Goal: Information Seeking & Learning: Learn about a topic

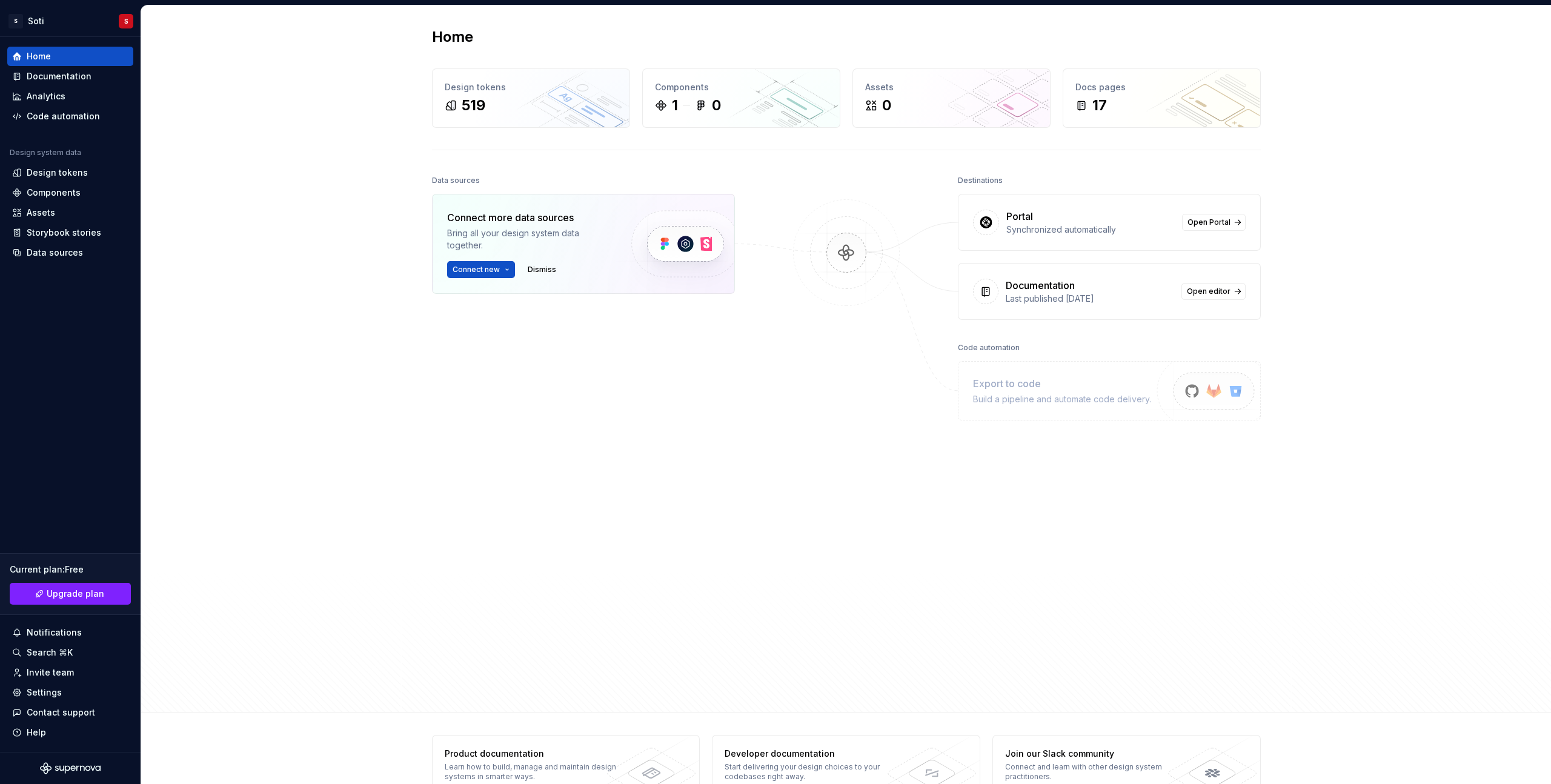
click at [377, 319] on div "Home Design tokens 519 Components 1 0 Assets 0 Docs pages 17 Data sources Conne…" at bounding box center [846, 359] width 1410 height 708
click at [530, 108] on div "519" at bounding box center [531, 105] width 173 height 19
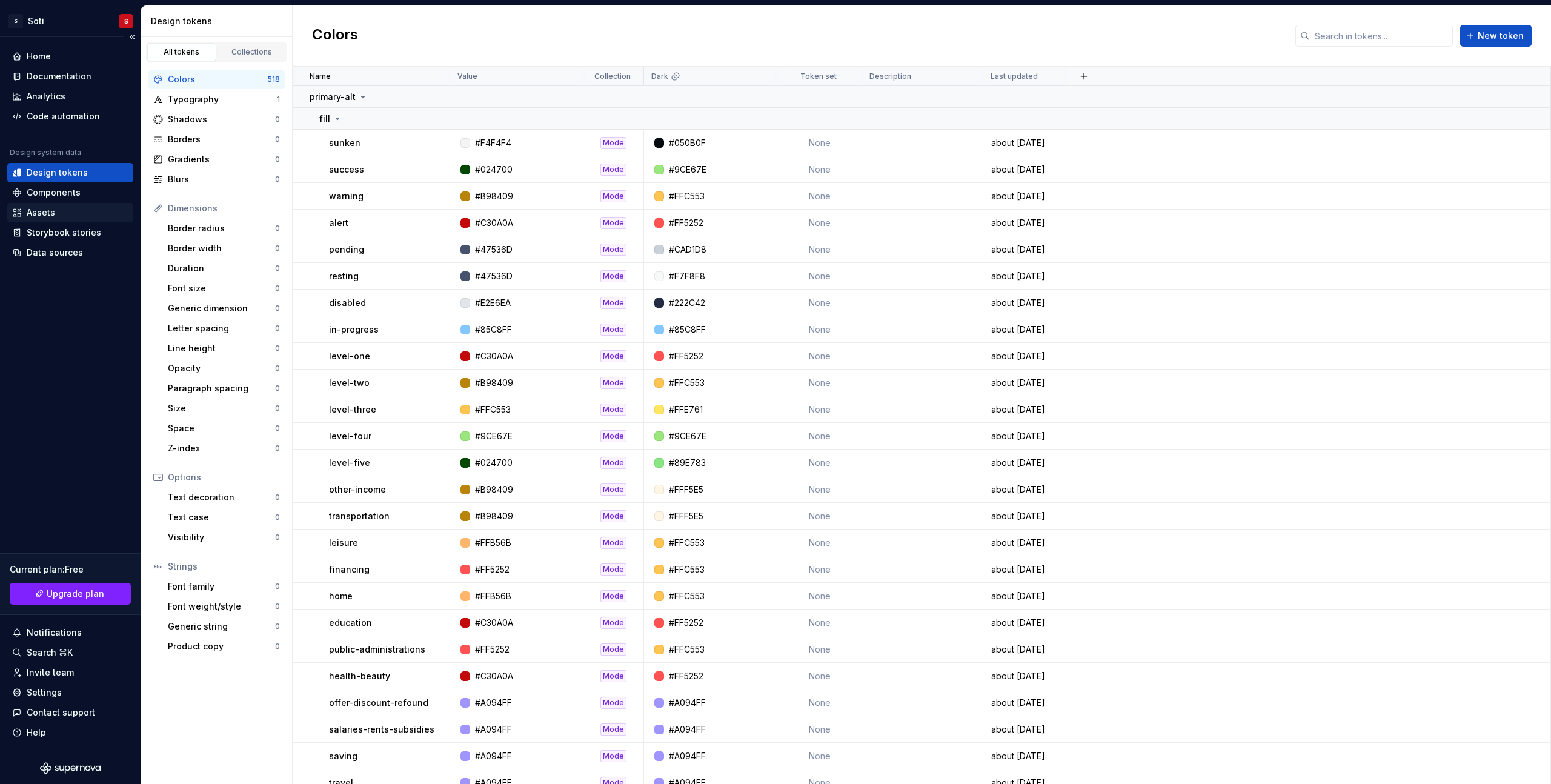
click at [60, 212] on div "Assets" at bounding box center [70, 212] width 116 height 12
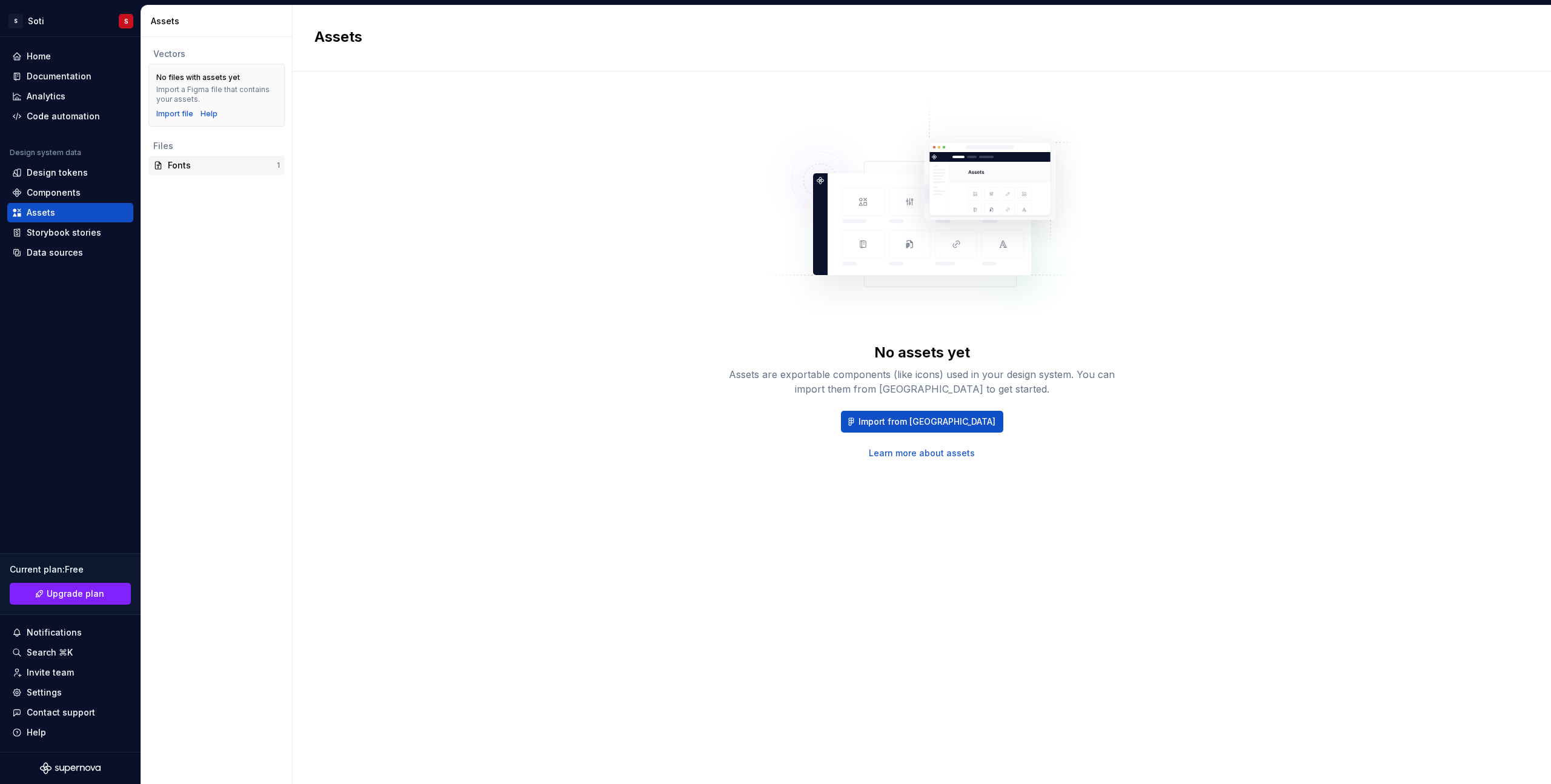
click at [202, 168] on div "Fonts" at bounding box center [222, 165] width 109 height 12
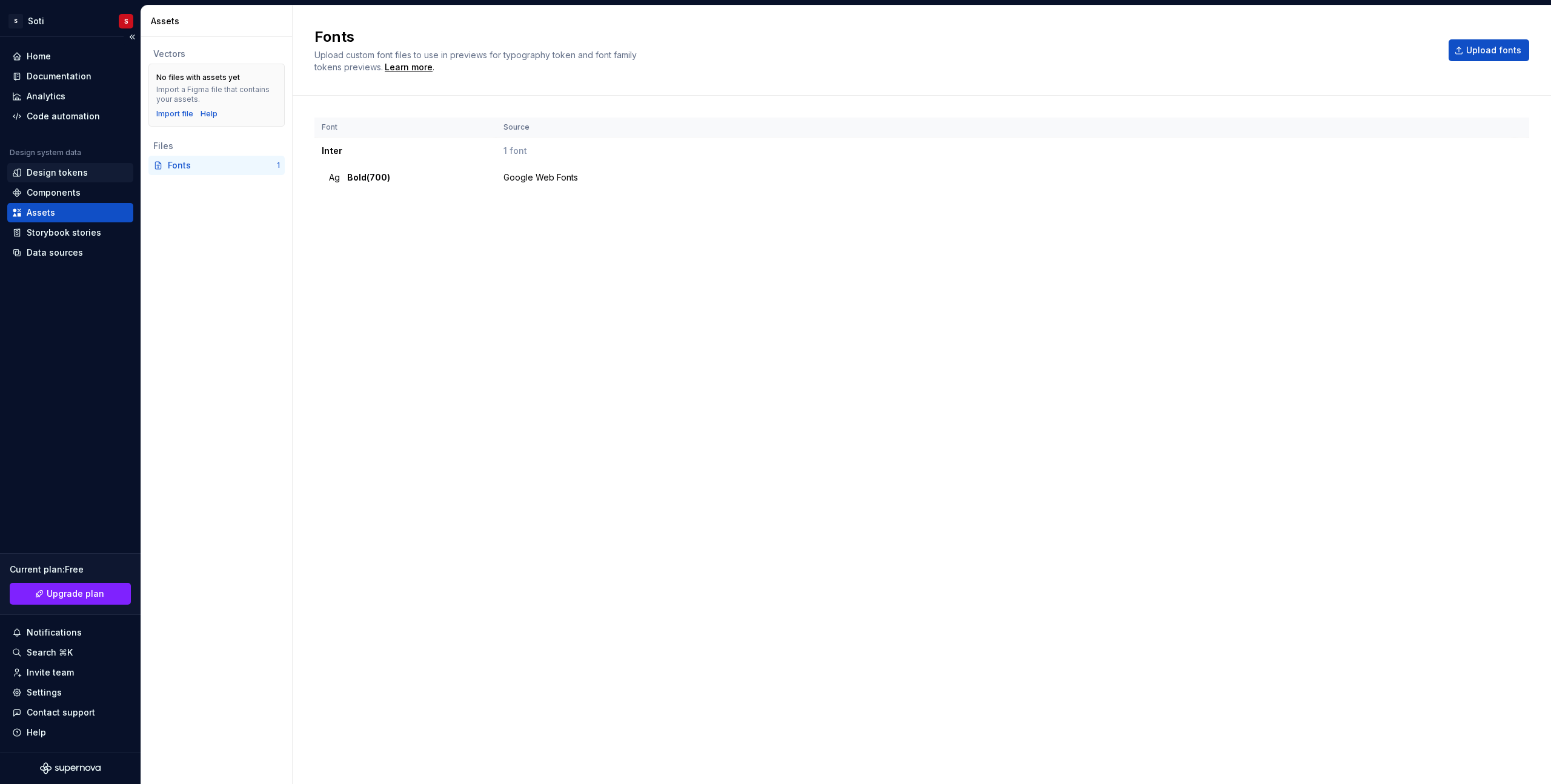
click at [70, 170] on div "Design tokens" at bounding box center [57, 172] width 61 height 12
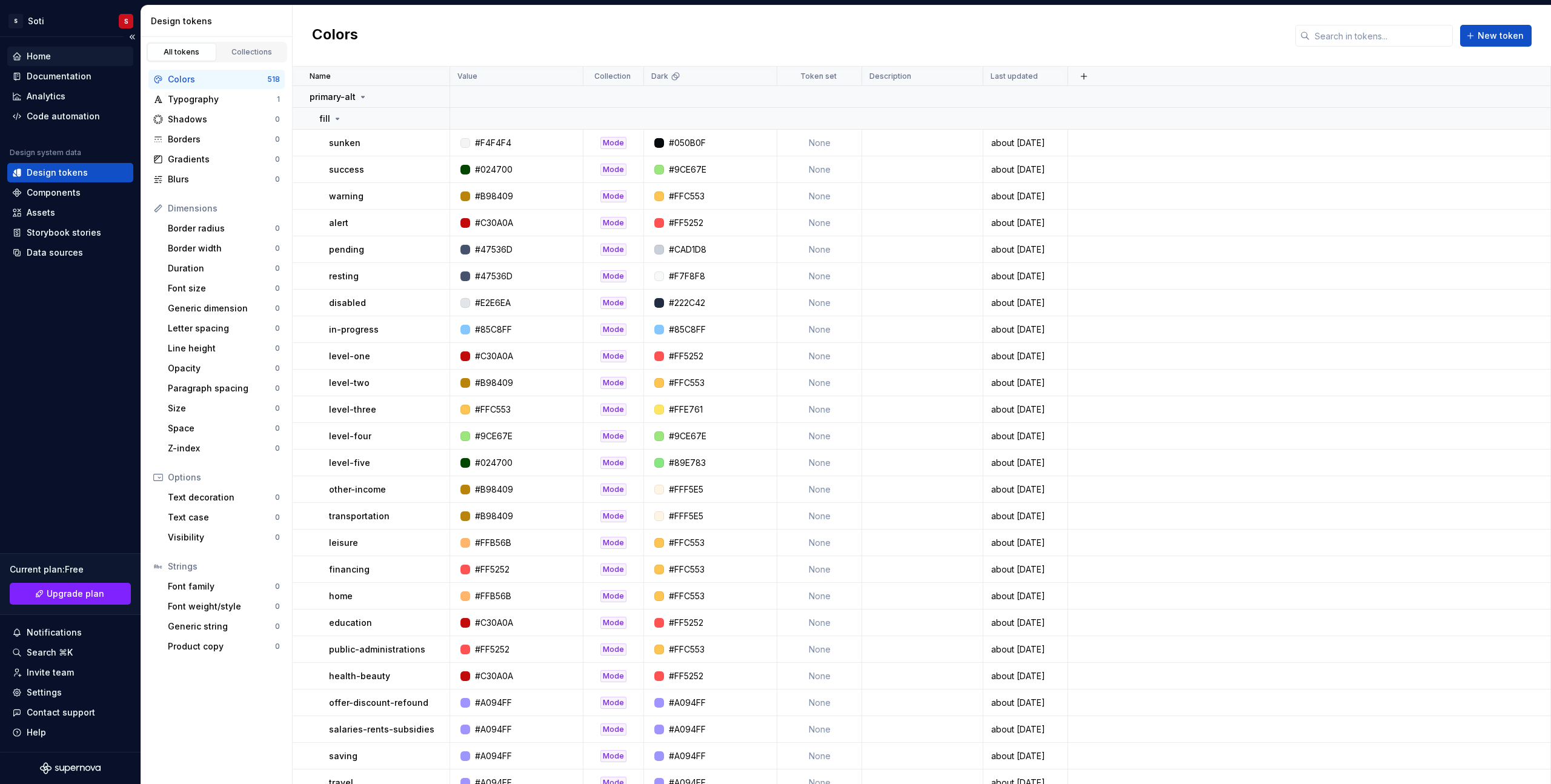
click at [49, 55] on div "Home" at bounding box center [39, 56] width 24 height 12
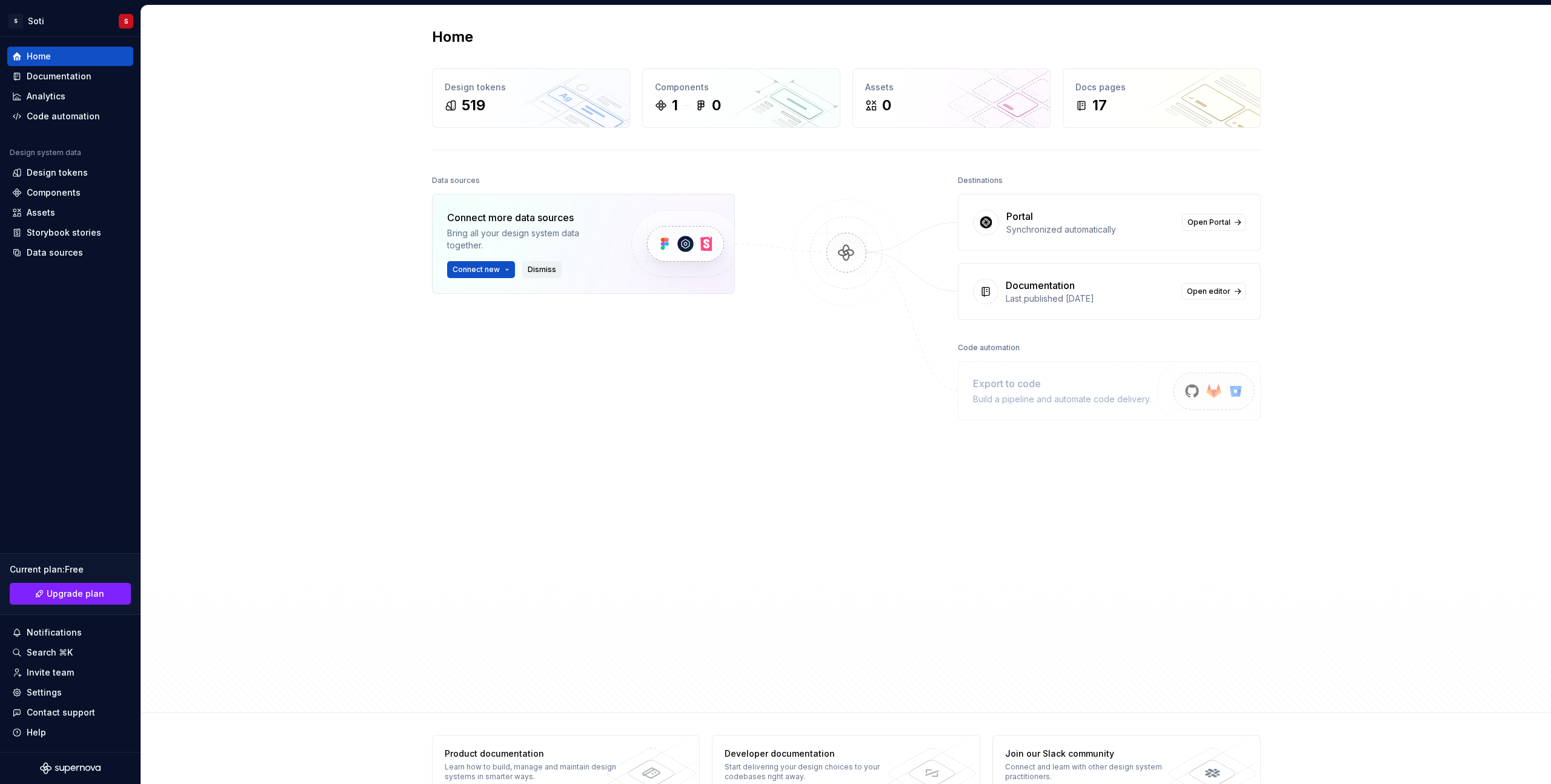
click at [536, 267] on span "Dismiss" at bounding box center [542, 270] width 29 height 10
click at [1195, 219] on span "Open Portal" at bounding box center [1209, 222] width 43 height 10
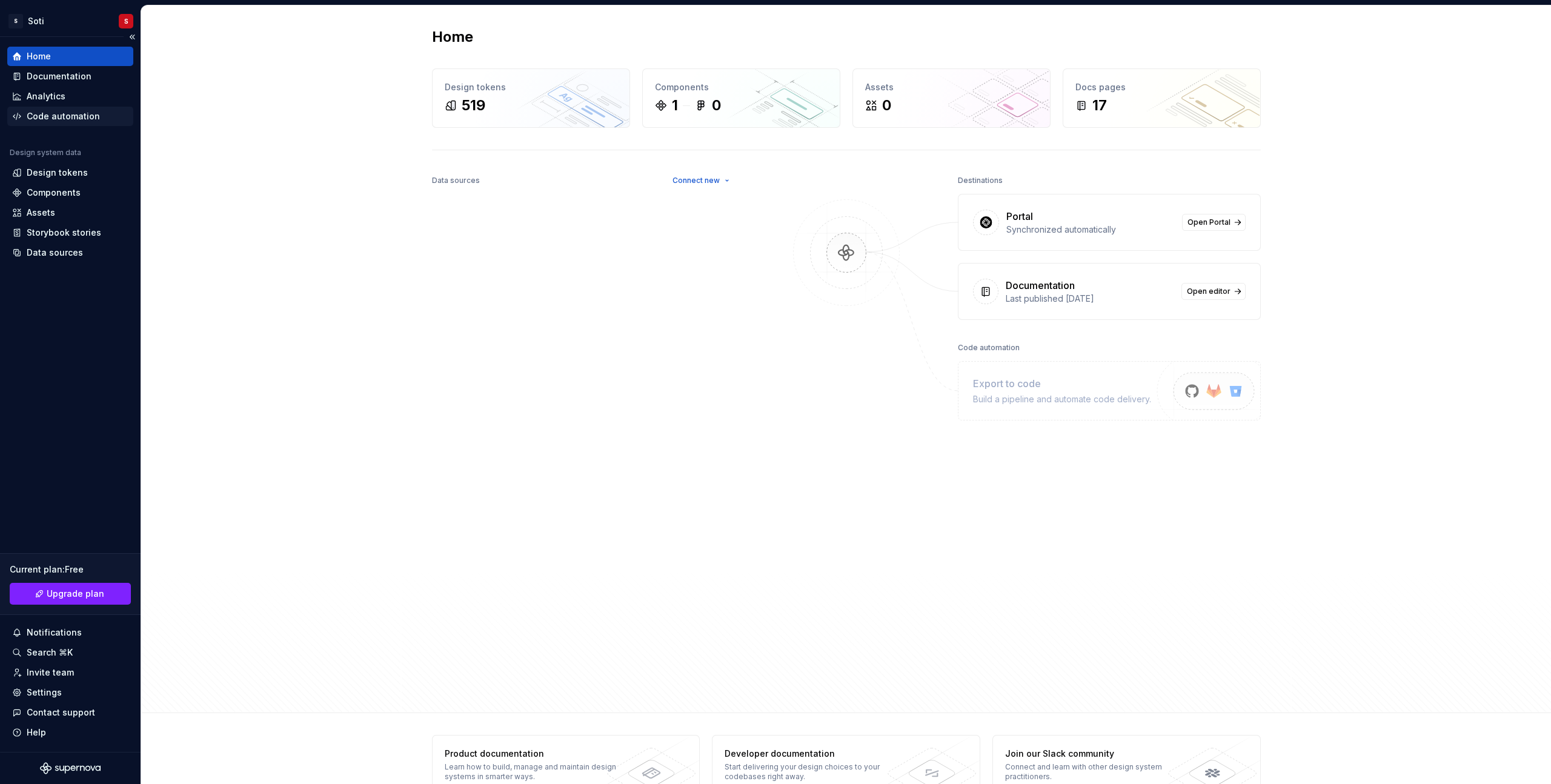
click at [76, 107] on div "Code automation" at bounding box center [70, 116] width 126 height 19
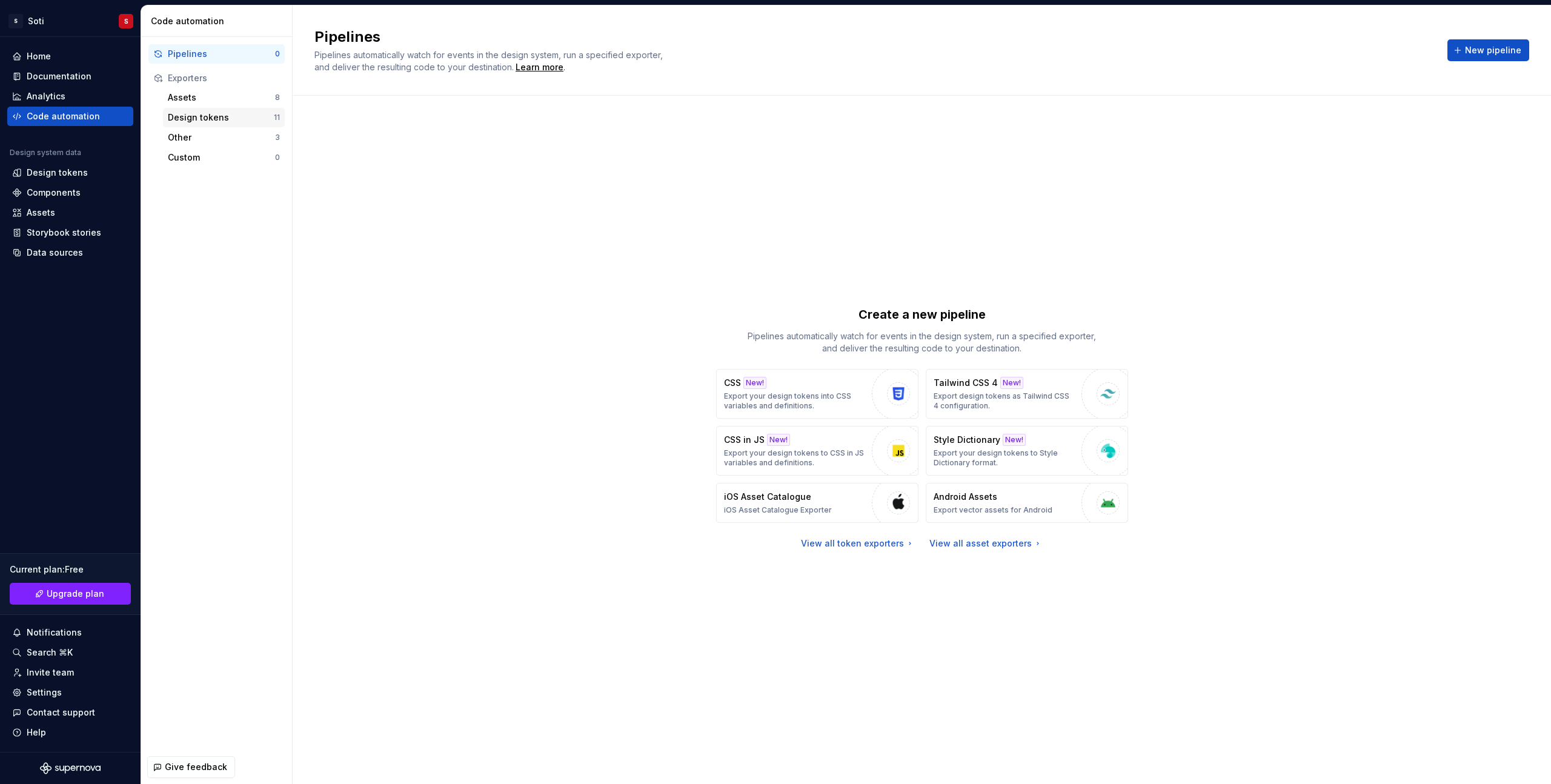
click at [256, 117] on div "Design tokens" at bounding box center [221, 117] width 106 height 12
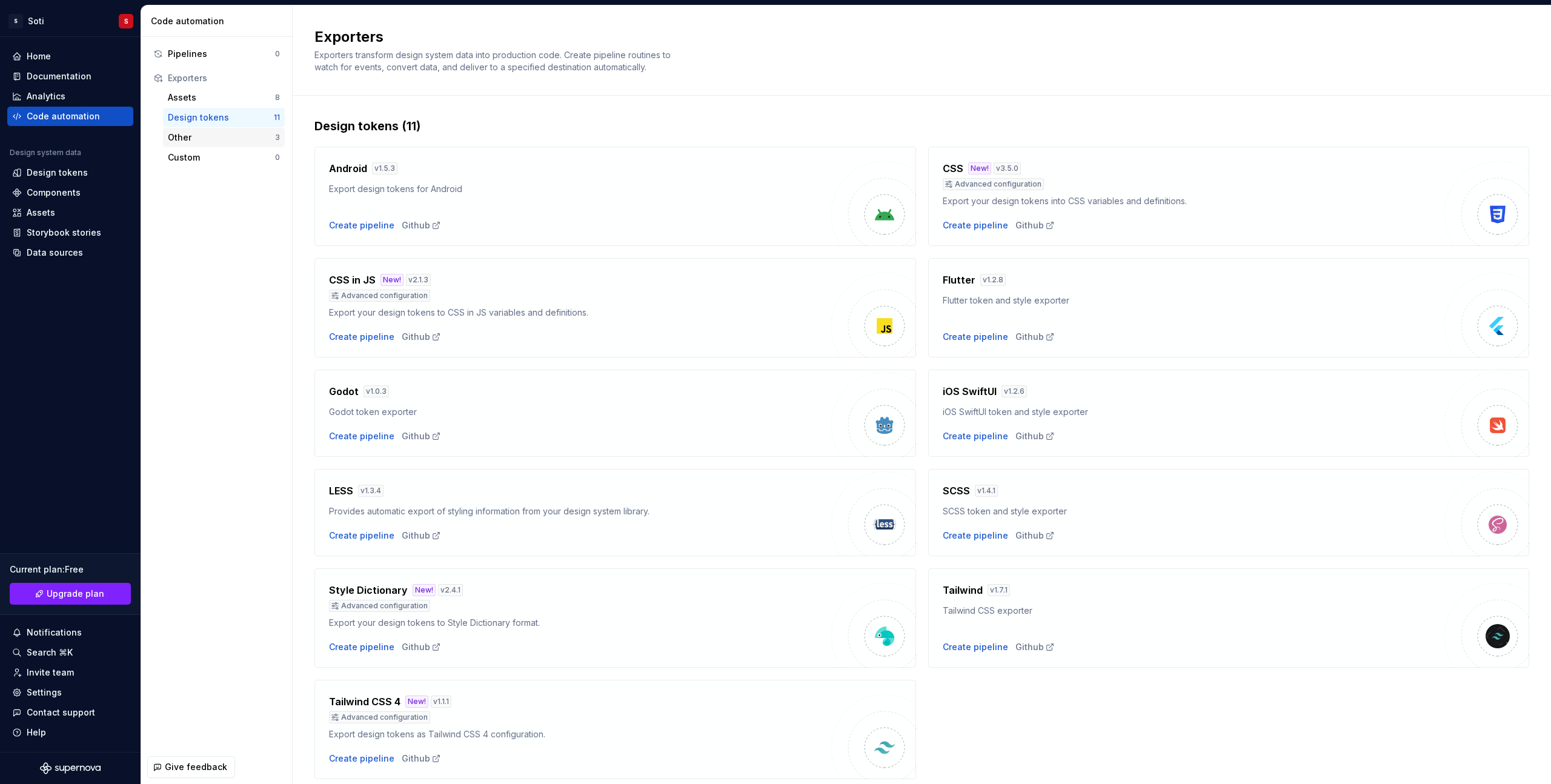
click at [222, 135] on div "Other" at bounding box center [221, 137] width 108 height 12
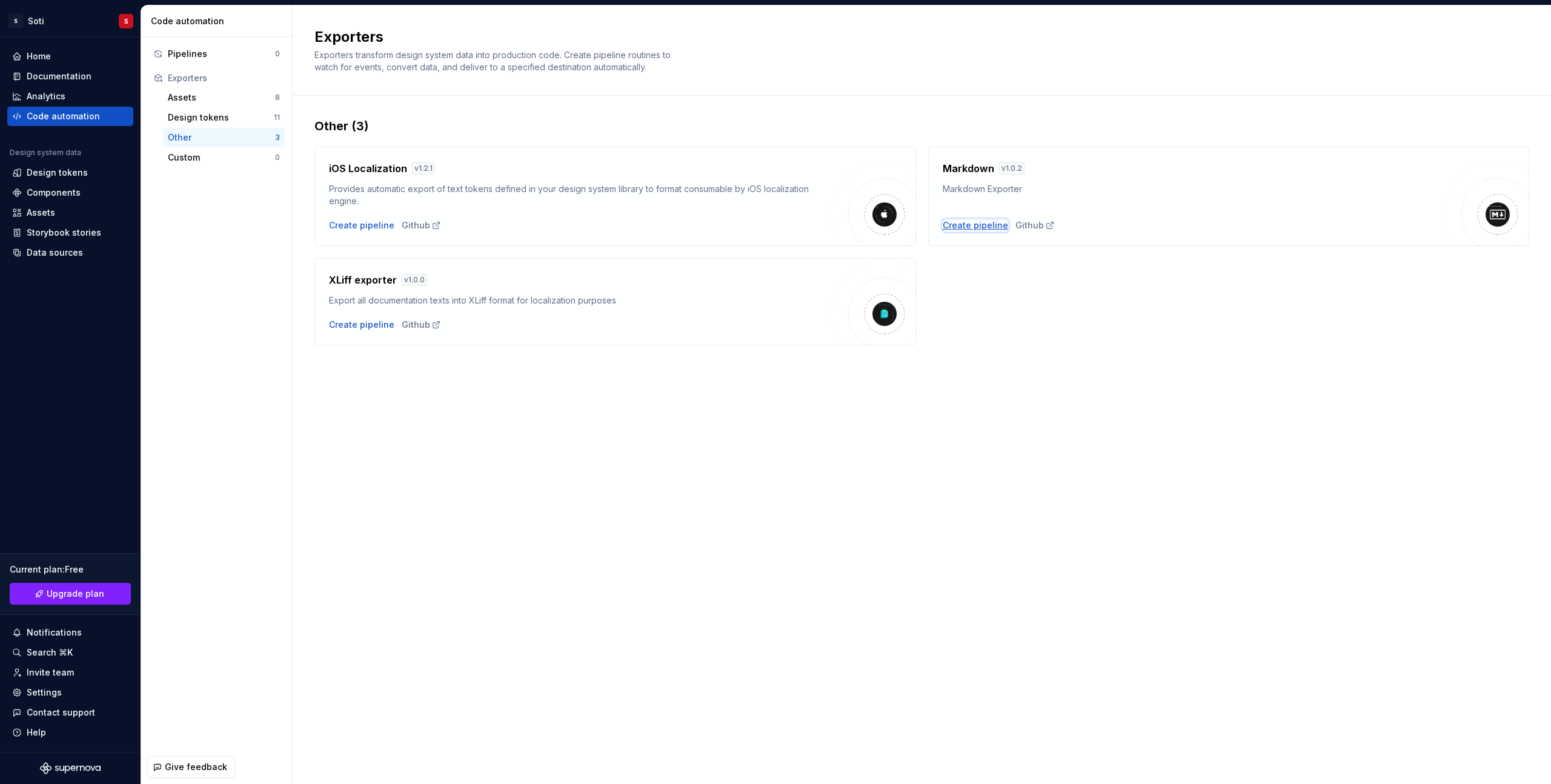
click at [974, 222] on div "Create pipeline" at bounding box center [975, 225] width 65 height 12
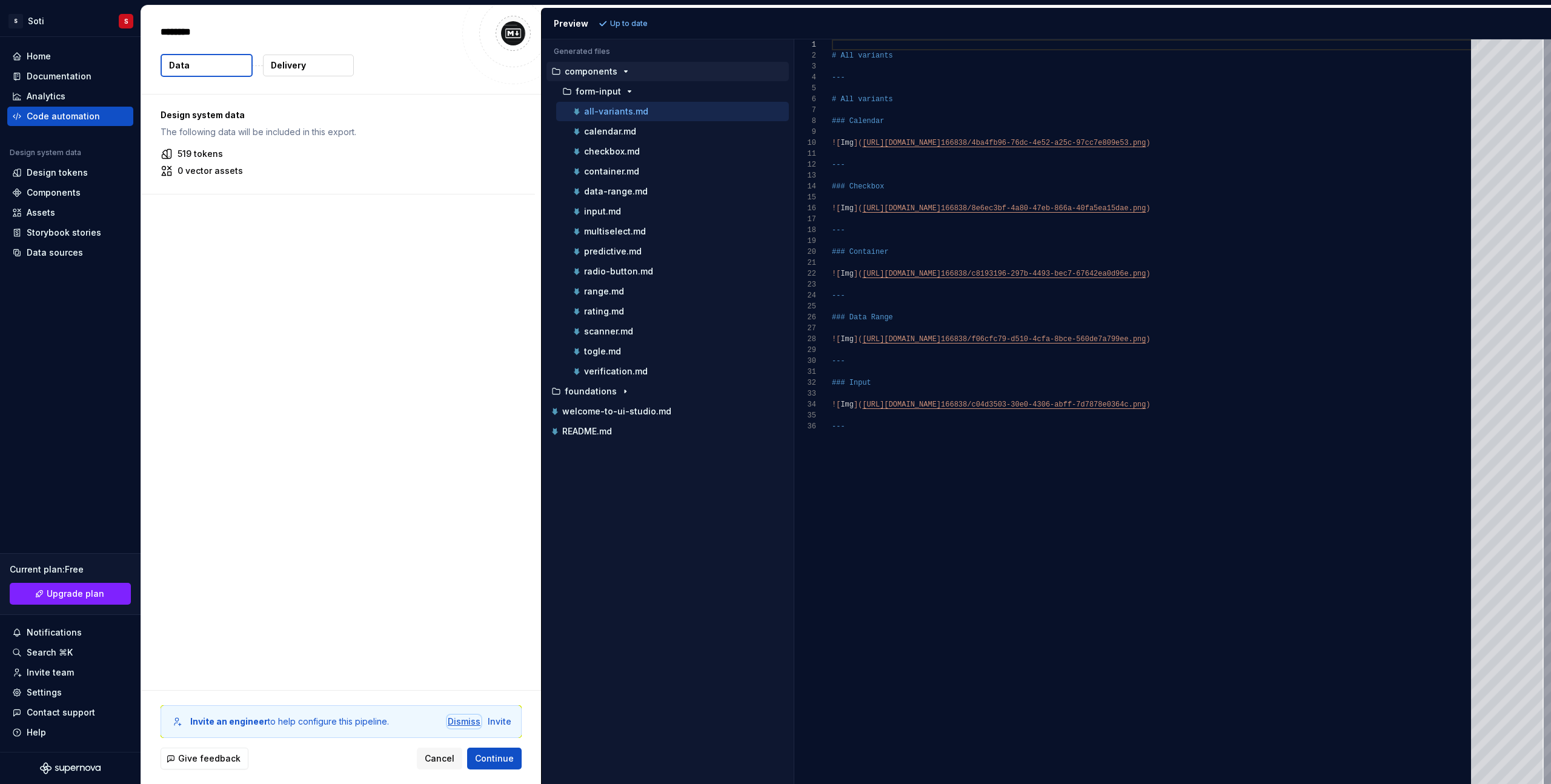
click at [459, 726] on div "Dismiss" at bounding box center [464, 721] width 33 height 12
click at [189, 159] on p "519 tokens" at bounding box center [200, 153] width 45 height 12
click at [65, 169] on div "Design tokens" at bounding box center [57, 172] width 61 height 12
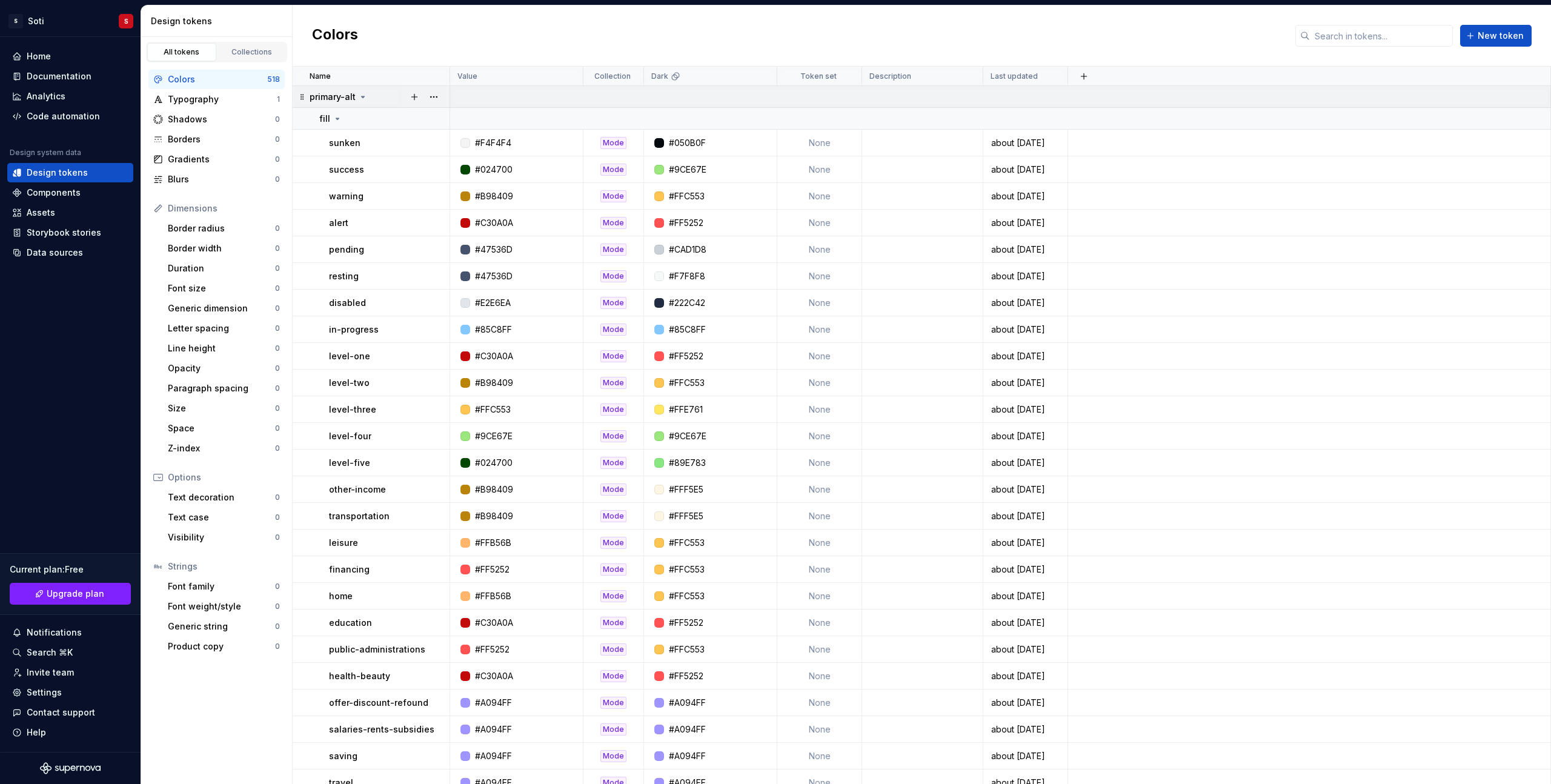
click at [359, 97] on icon at bounding box center [363, 97] width 10 height 10
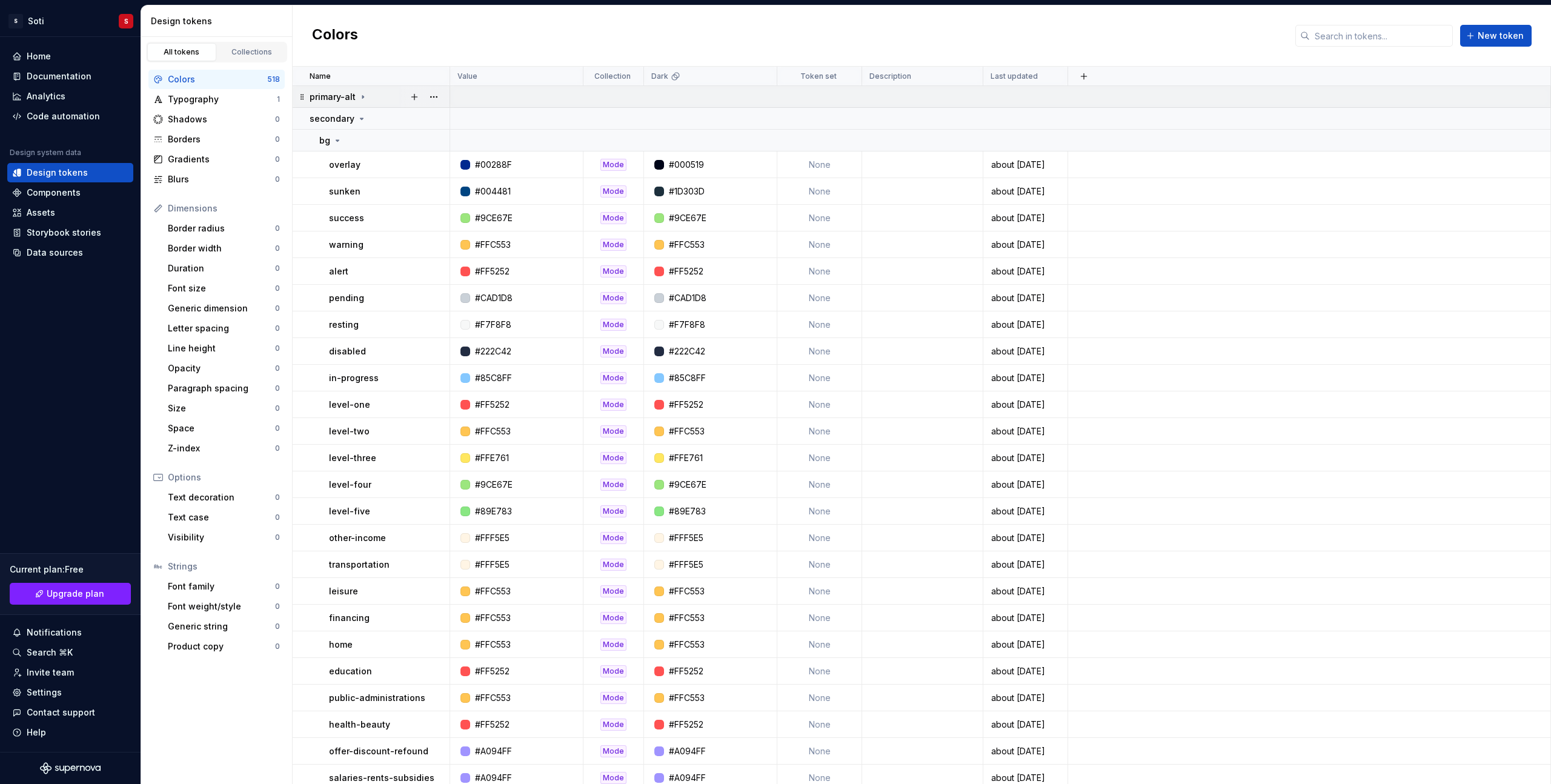
click at [359, 97] on icon at bounding box center [363, 97] width 10 height 10
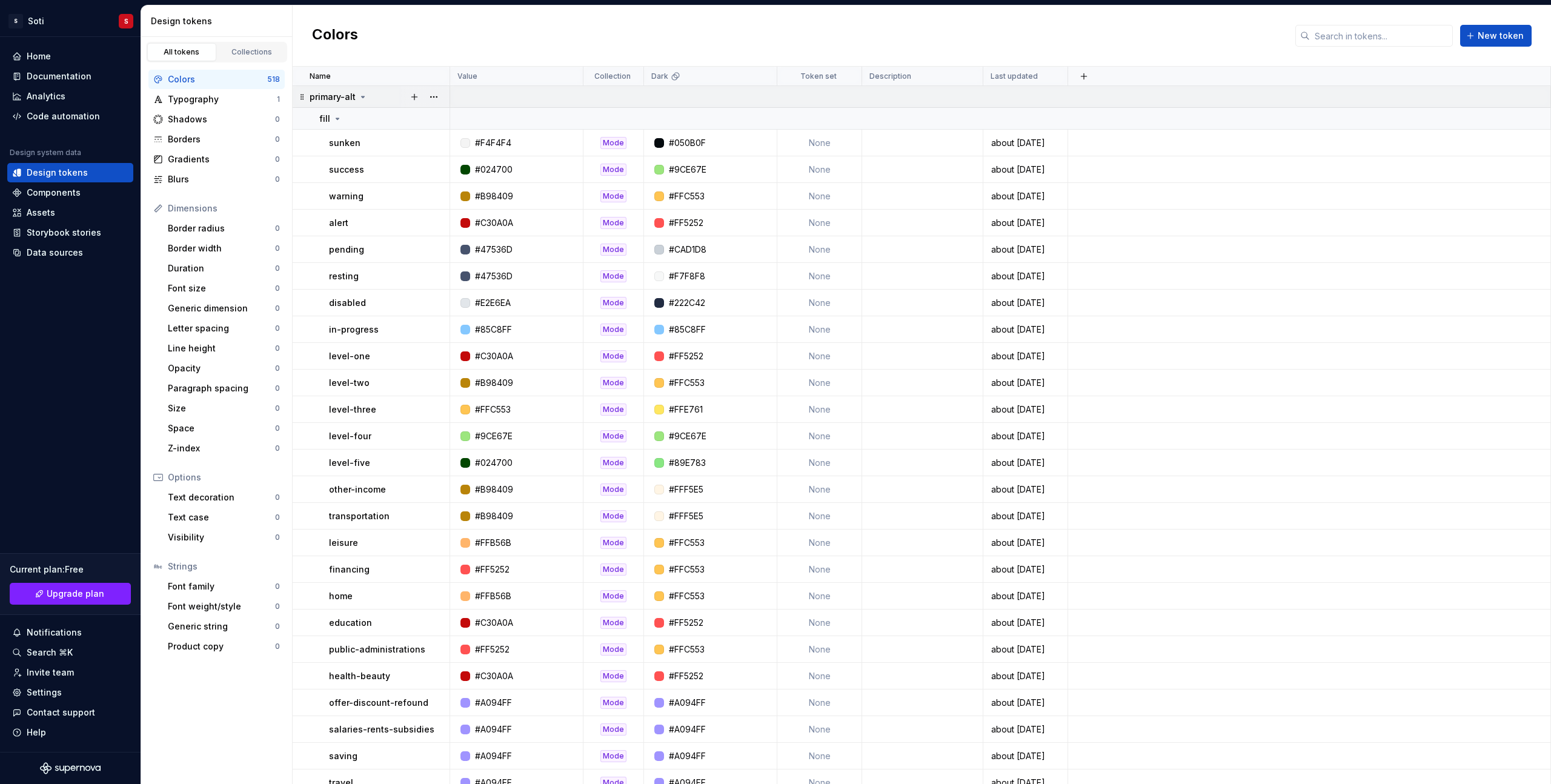
click at [358, 99] on icon at bounding box center [363, 97] width 10 height 10
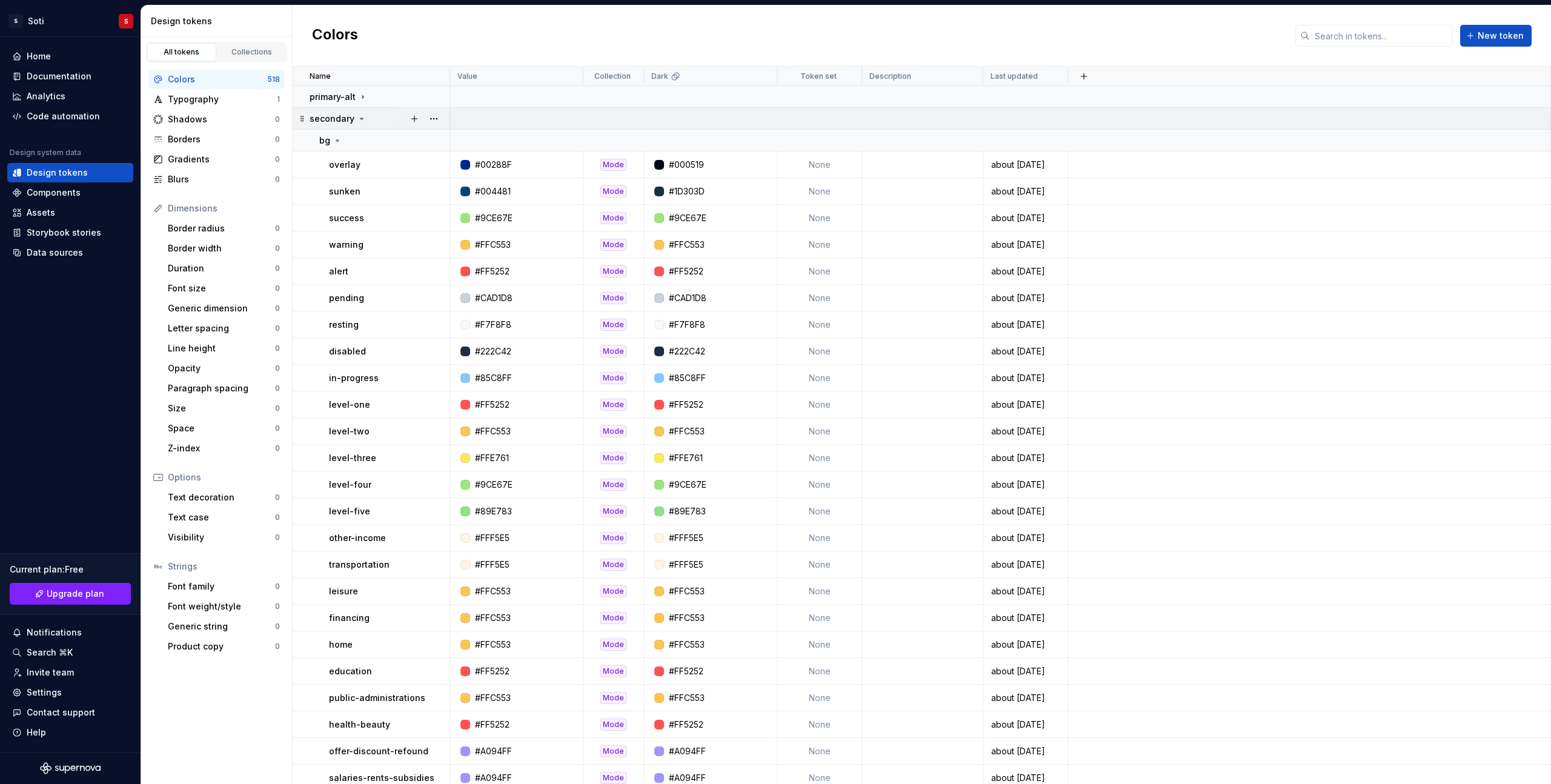
click at [357, 118] on icon at bounding box center [362, 119] width 10 height 10
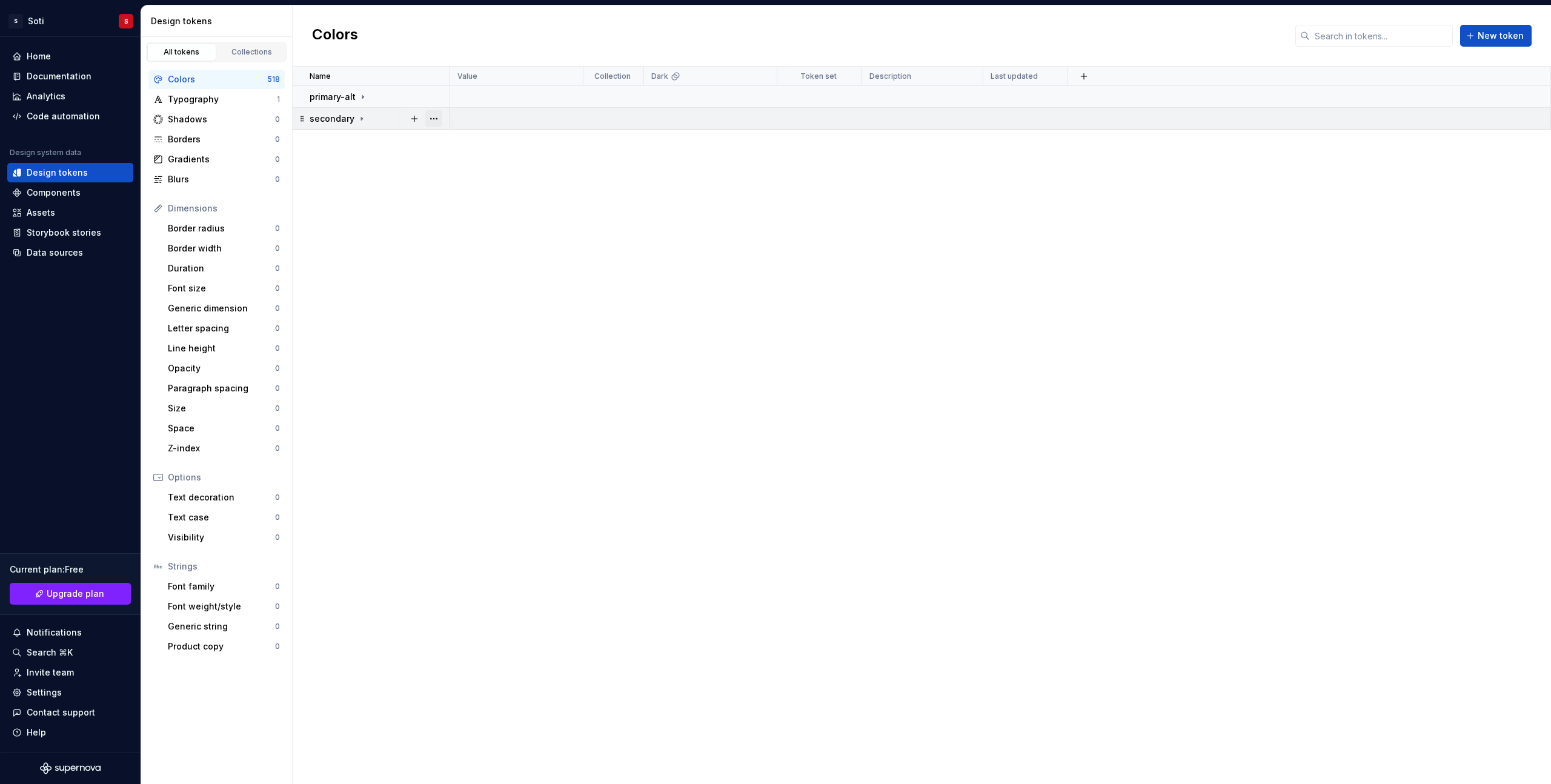
click at [429, 118] on button "button" at bounding box center [433, 118] width 17 height 17
click at [465, 251] on div "Delete group" at bounding box center [487, 255] width 79 height 12
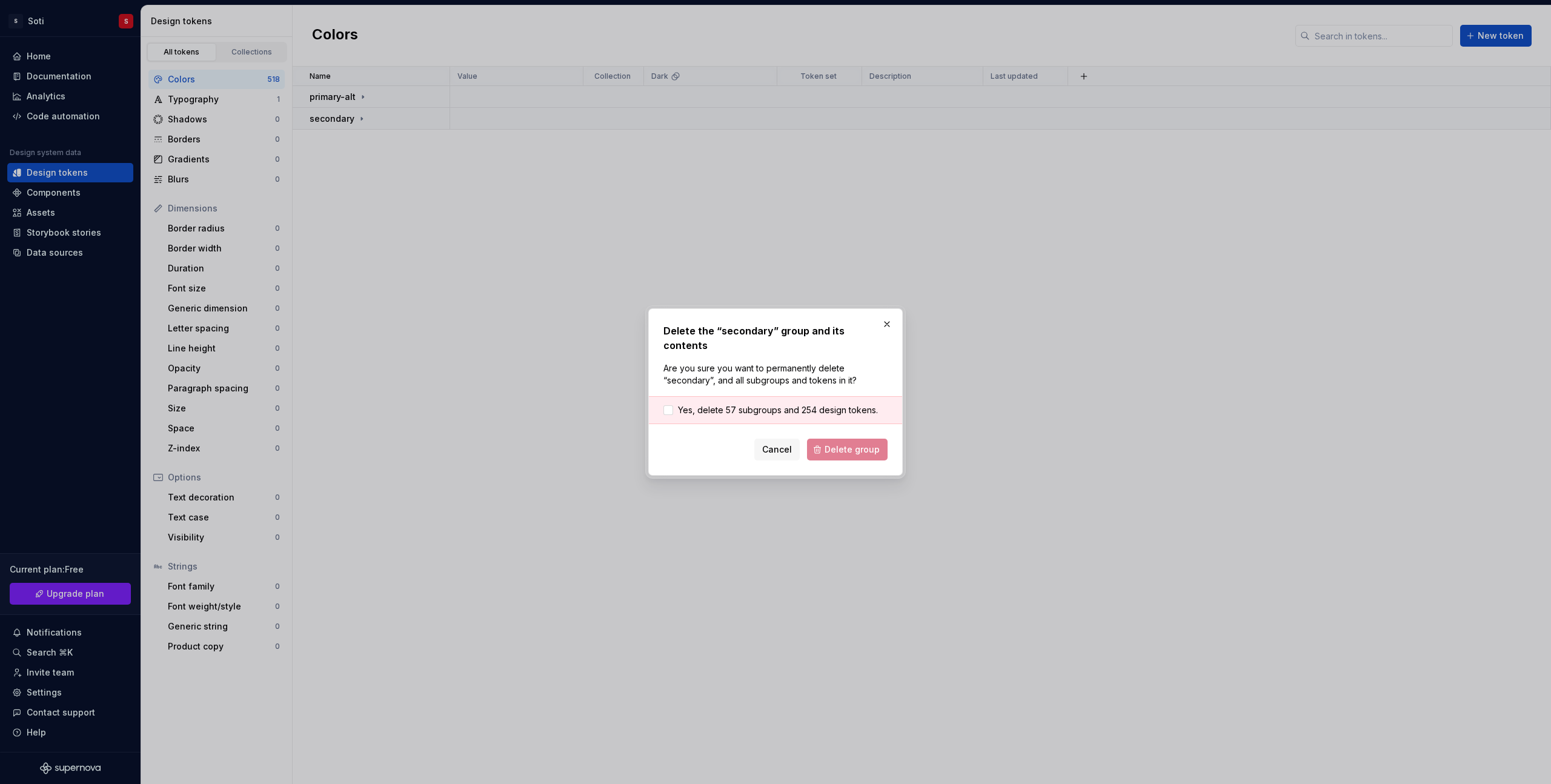
click at [839, 439] on div "Cancel Delete group" at bounding box center [776, 449] width 224 height 22
click at [661, 402] on div "Yes, delete 57 subgroups and 254 design tokens." at bounding box center [776, 410] width 254 height 28
click at [671, 405] on div at bounding box center [669, 410] width 10 height 10
click at [826, 442] on button "Delete group" at bounding box center [848, 449] width 81 height 22
click at [766, 404] on span "Yes, delete 57 subgroups and 254 design tokens." at bounding box center [778, 409] width 200 height 12
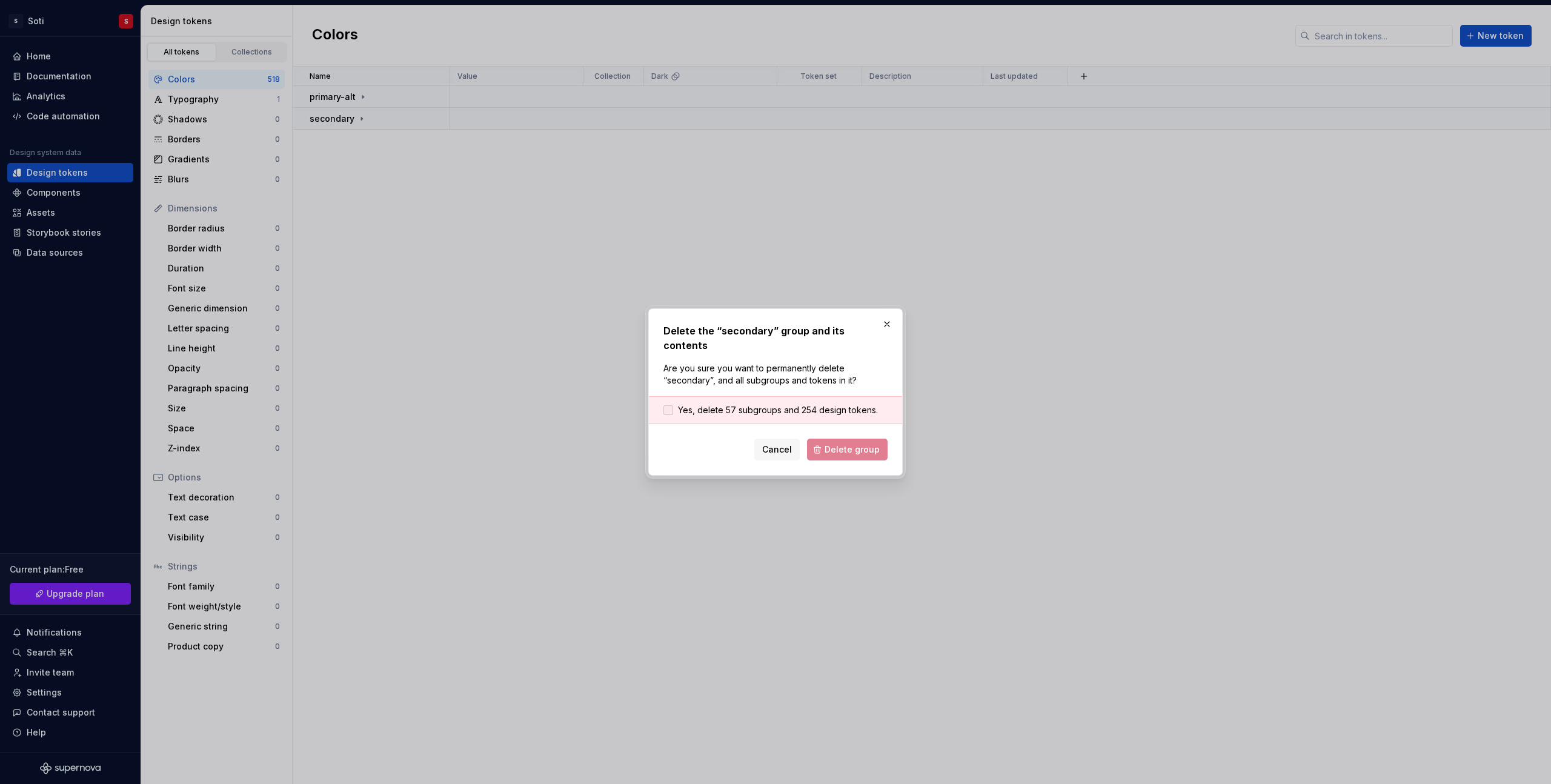
drag, startPoint x: 765, startPoint y: 404, endPoint x: 827, endPoint y: 427, distance: 66.1
click at [765, 404] on span "Yes, delete 57 subgroups and 254 design tokens." at bounding box center [778, 409] width 200 height 12
click at [841, 441] on div "Cancel Delete group" at bounding box center [776, 449] width 224 height 22
drag, startPoint x: 892, startPoint y: 327, endPoint x: 868, endPoint y: 323, distance: 24.3
click at [892, 327] on button "button" at bounding box center [887, 324] width 17 height 17
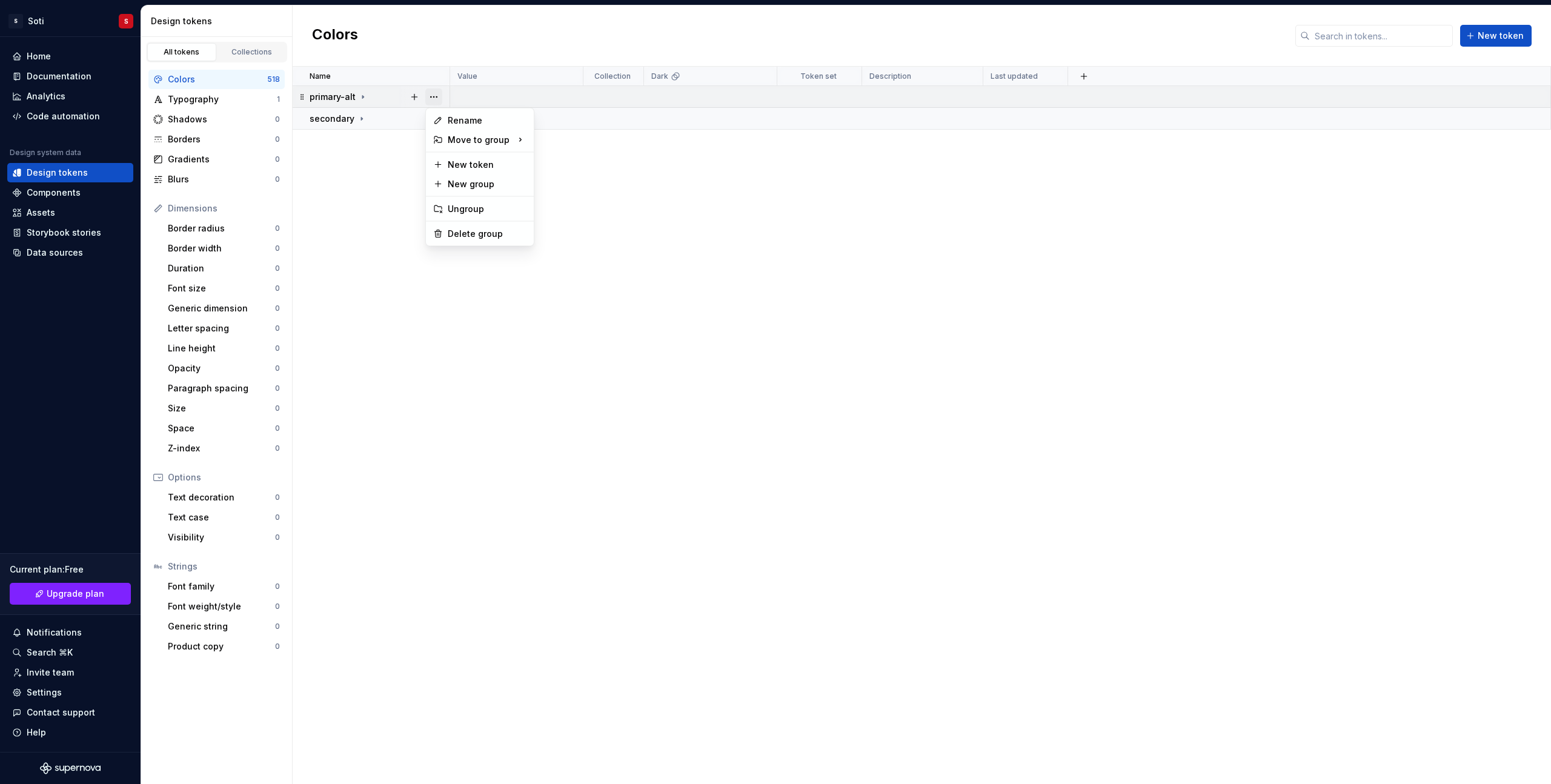
click at [435, 98] on button "button" at bounding box center [433, 96] width 17 height 17
click at [472, 230] on div "Delete group" at bounding box center [487, 234] width 79 height 12
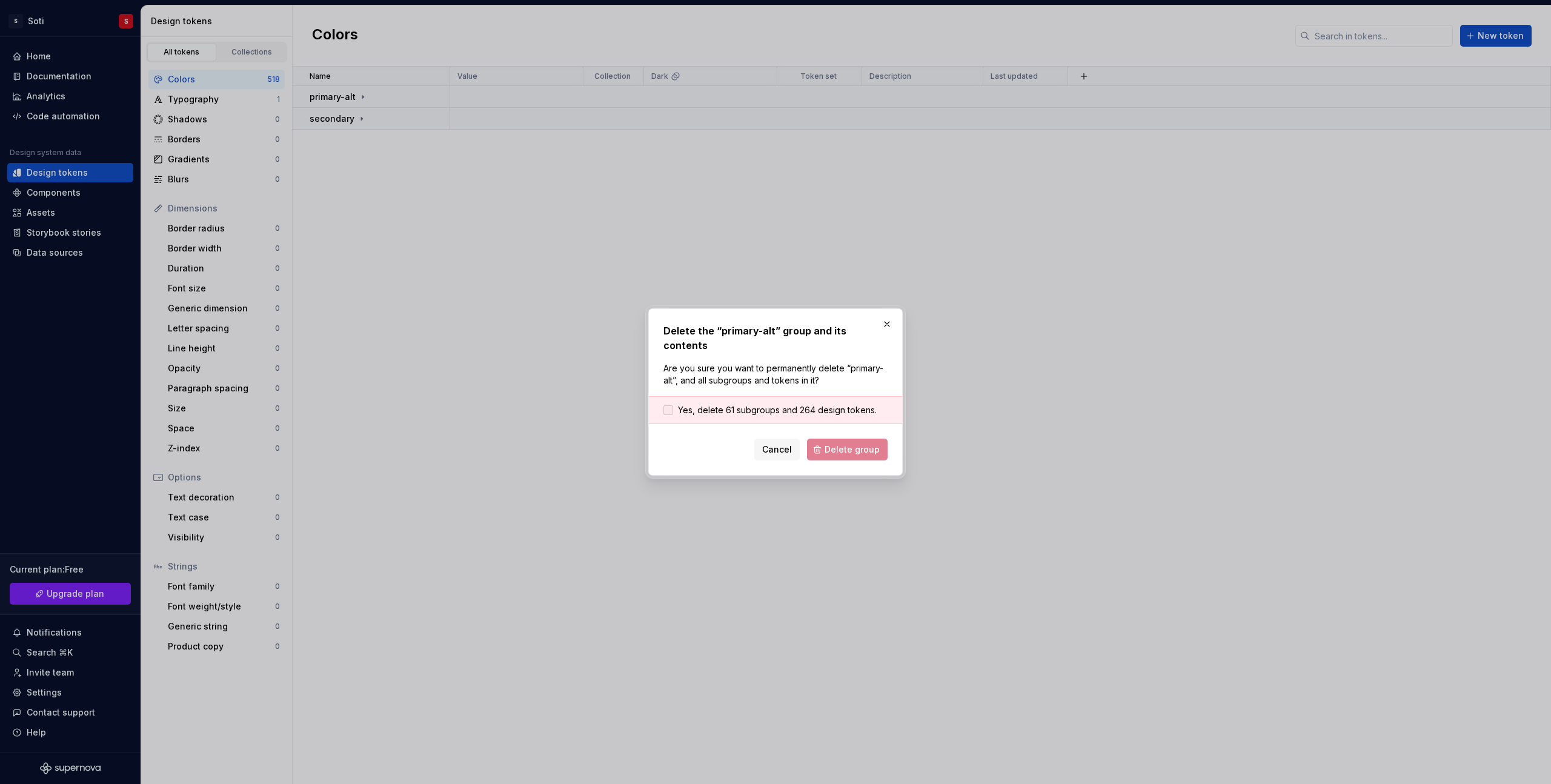
click at [672, 405] on div at bounding box center [669, 410] width 10 height 10
click at [861, 454] on div "Delete the “primary-alt” group and its contents Are you sure you want to perman…" at bounding box center [775, 391] width 254 height 167
click at [857, 448] on button "Delete group" at bounding box center [848, 449] width 81 height 22
drag, startPoint x: 394, startPoint y: 174, endPoint x: 264, endPoint y: 119, distance: 141.2
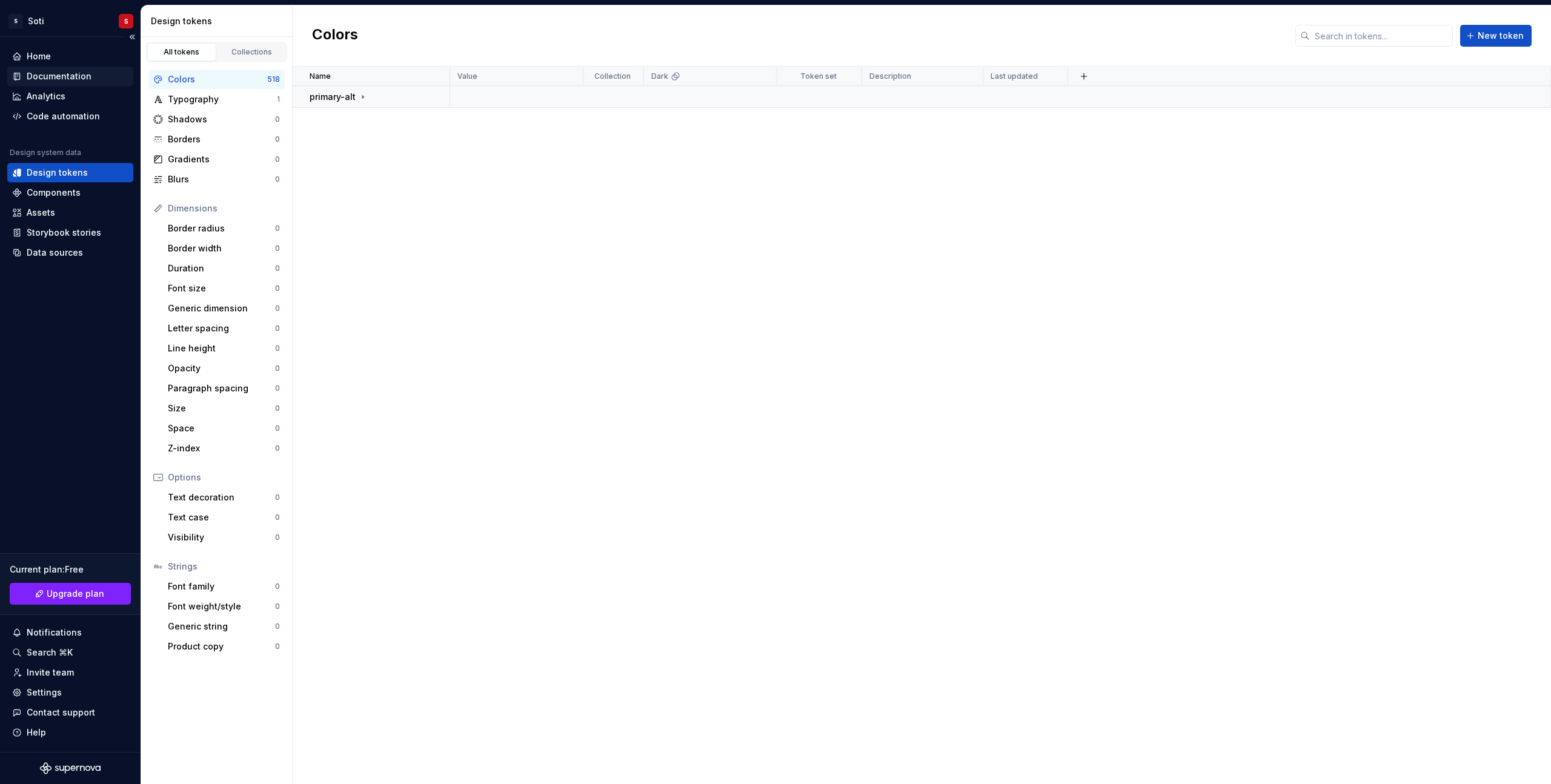
click at [63, 70] on div "Documentation" at bounding box center [59, 76] width 65 height 12
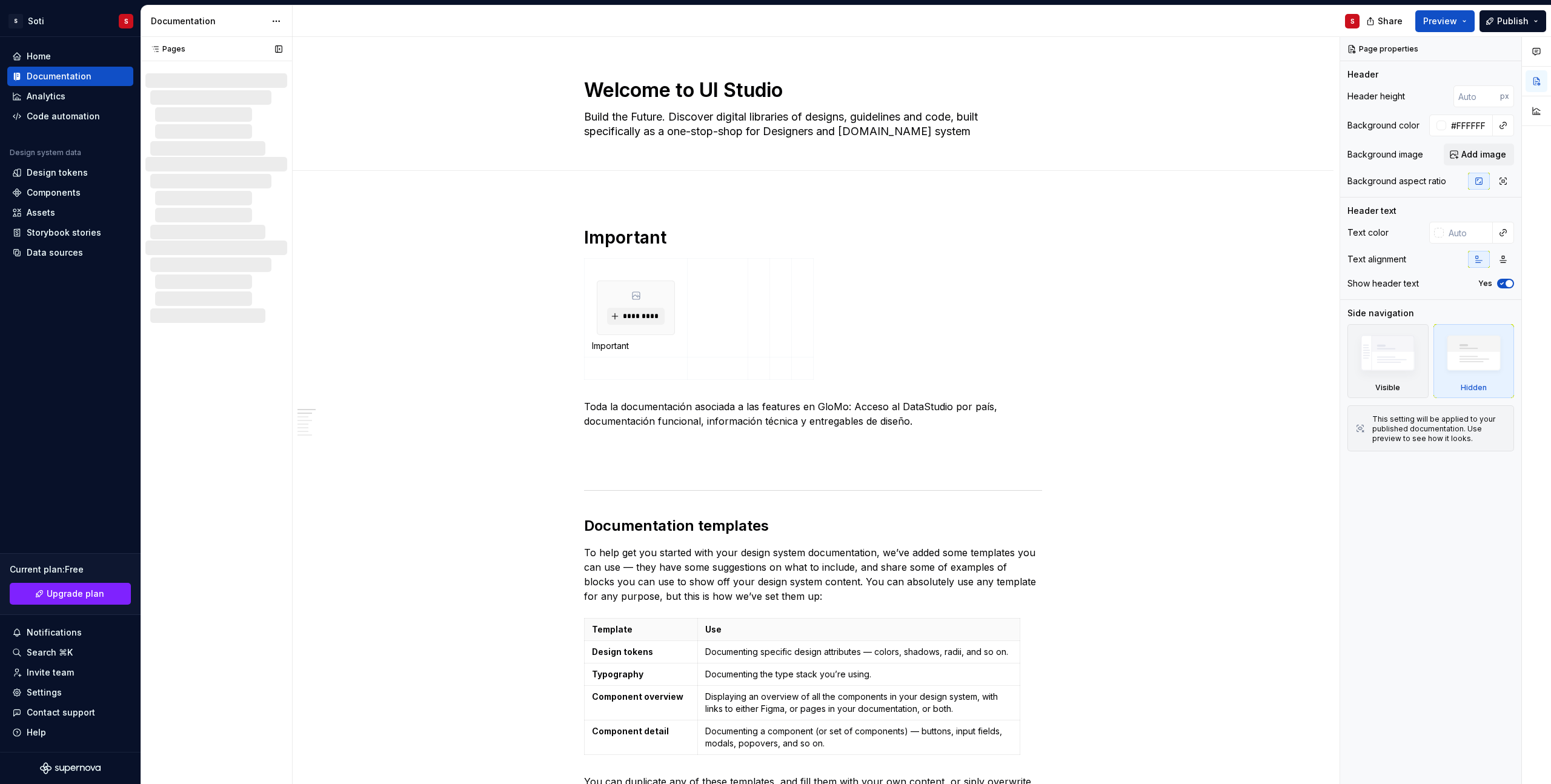
click at [162, 50] on div "Pages" at bounding box center [165, 49] width 40 height 10
click at [75, 101] on div "Analytics" at bounding box center [70, 96] width 116 height 12
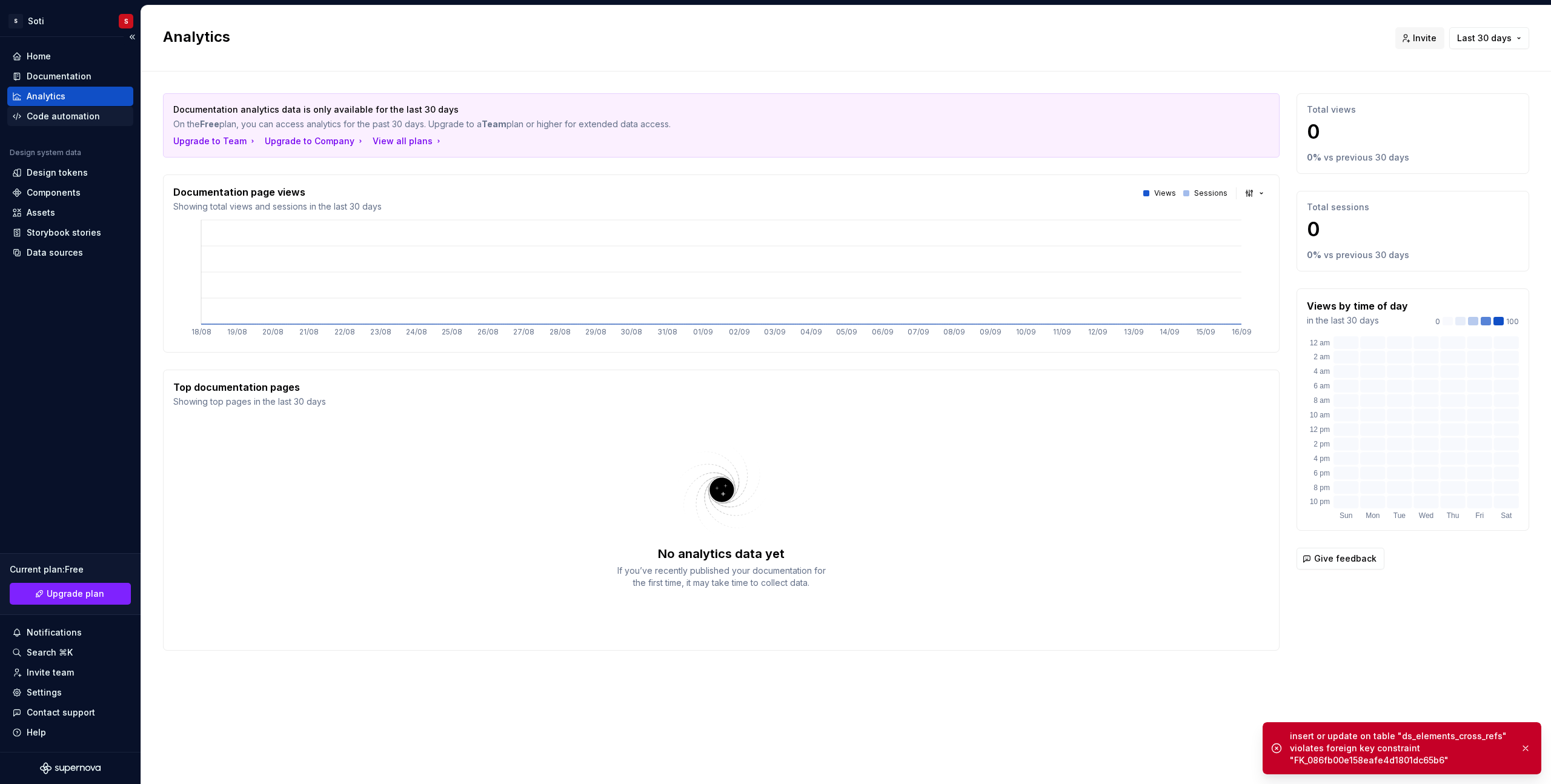
click at [81, 115] on div "Code automation" at bounding box center [63, 116] width 73 height 12
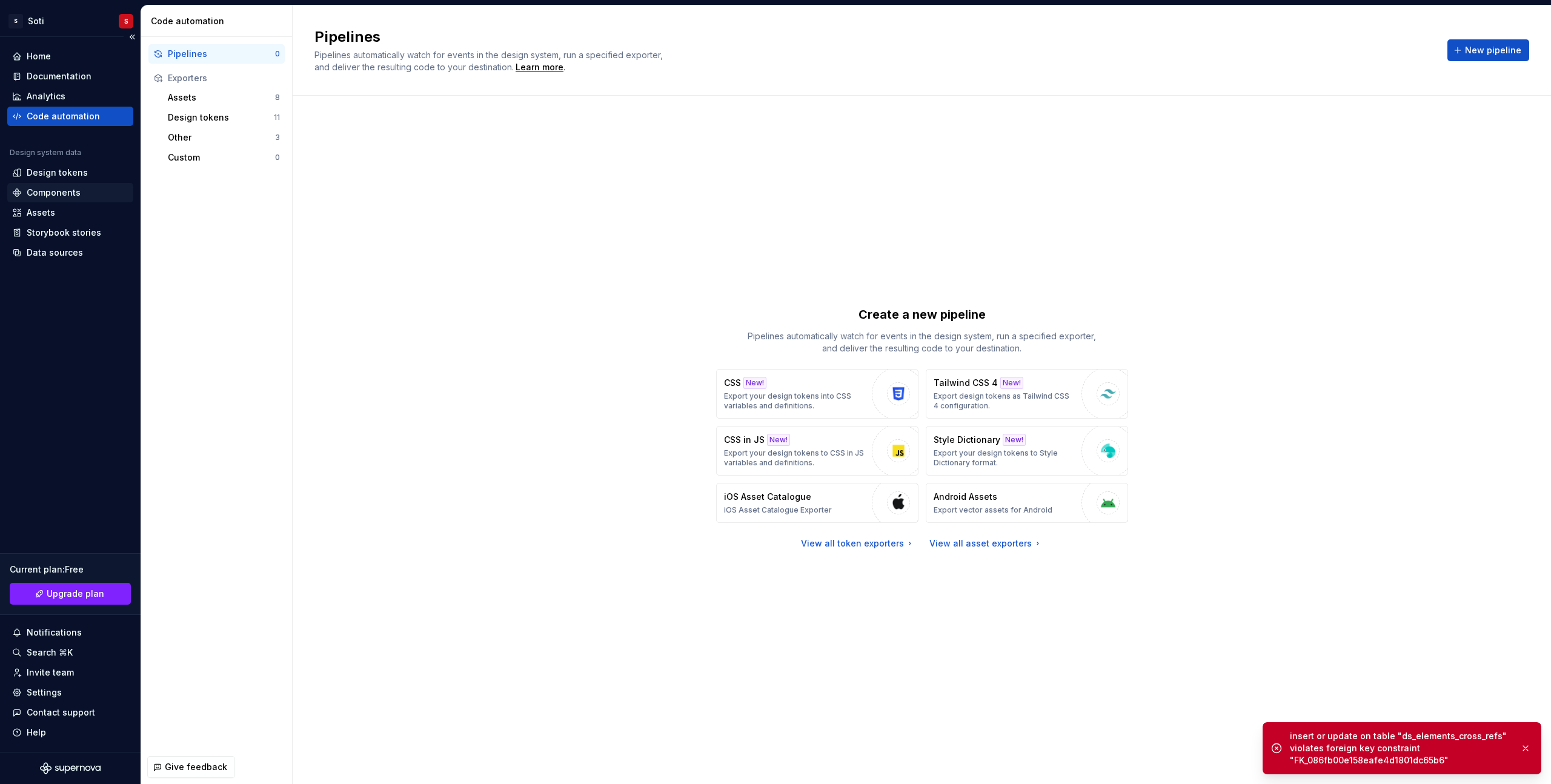
click at [73, 187] on div "Components" at bounding box center [53, 192] width 54 height 12
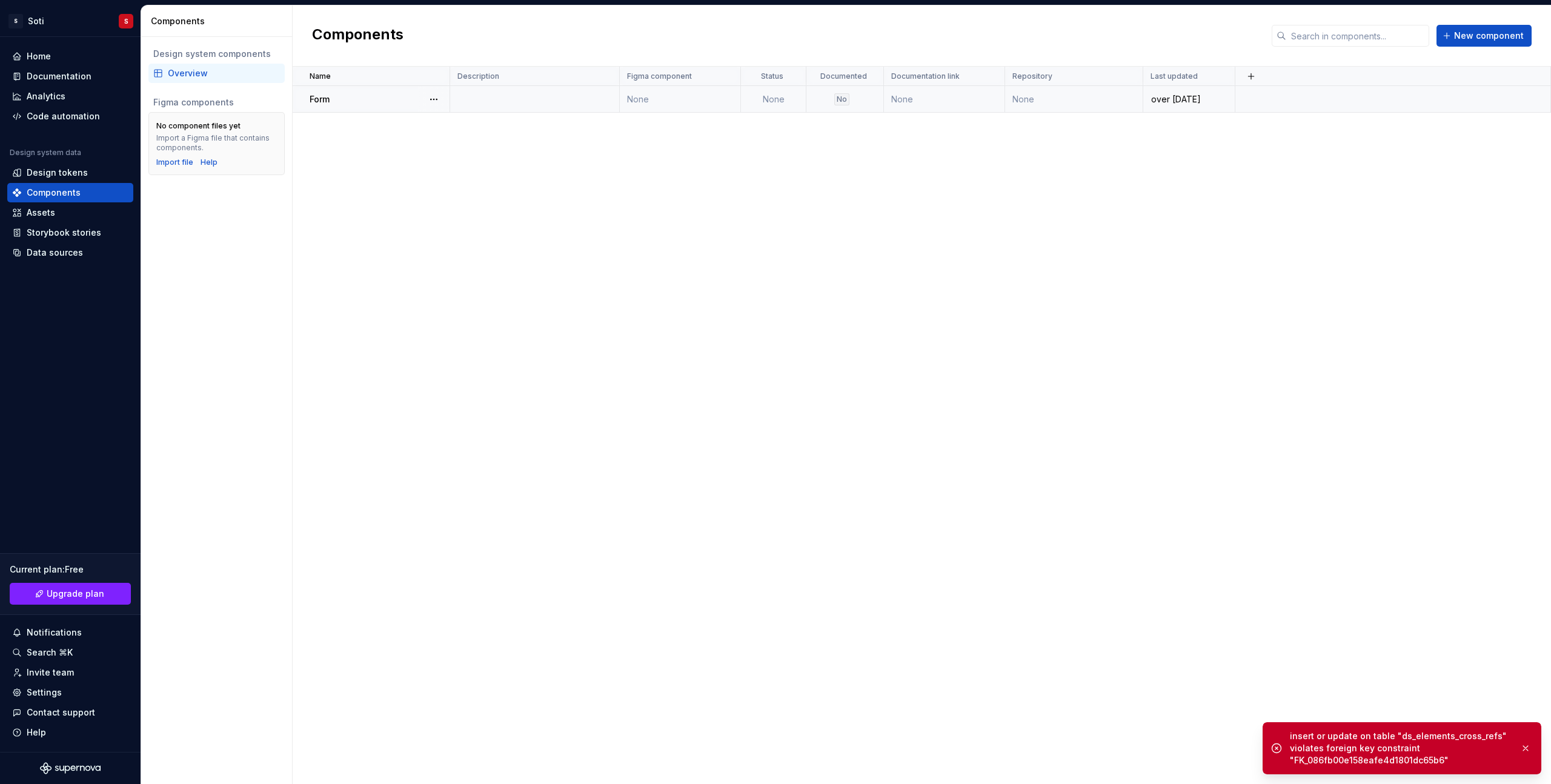
click at [1279, 98] on td at bounding box center [1393, 99] width 316 height 27
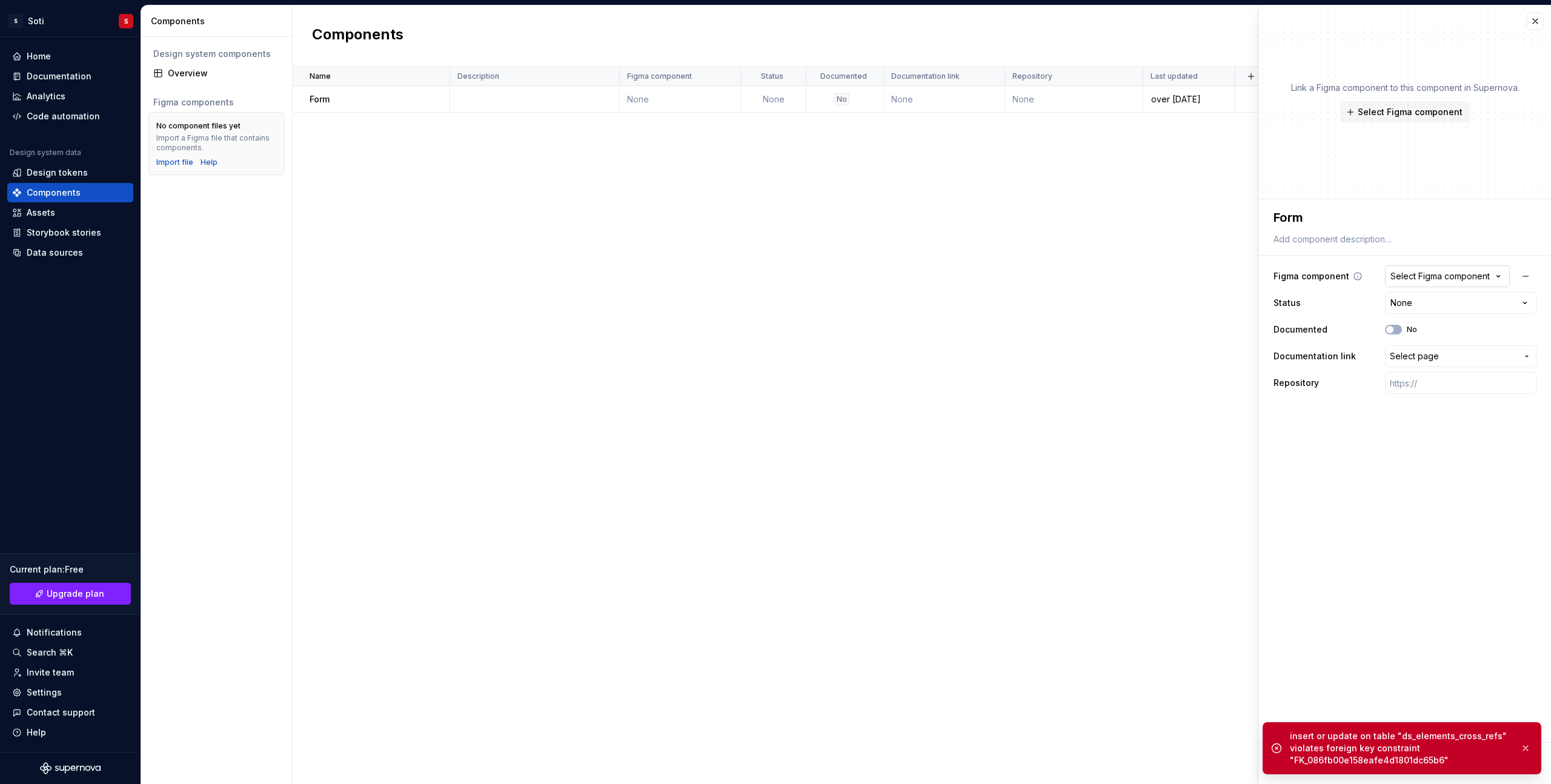
click at [1488, 274] on div "Select Figma component" at bounding box center [1440, 276] width 99 height 12
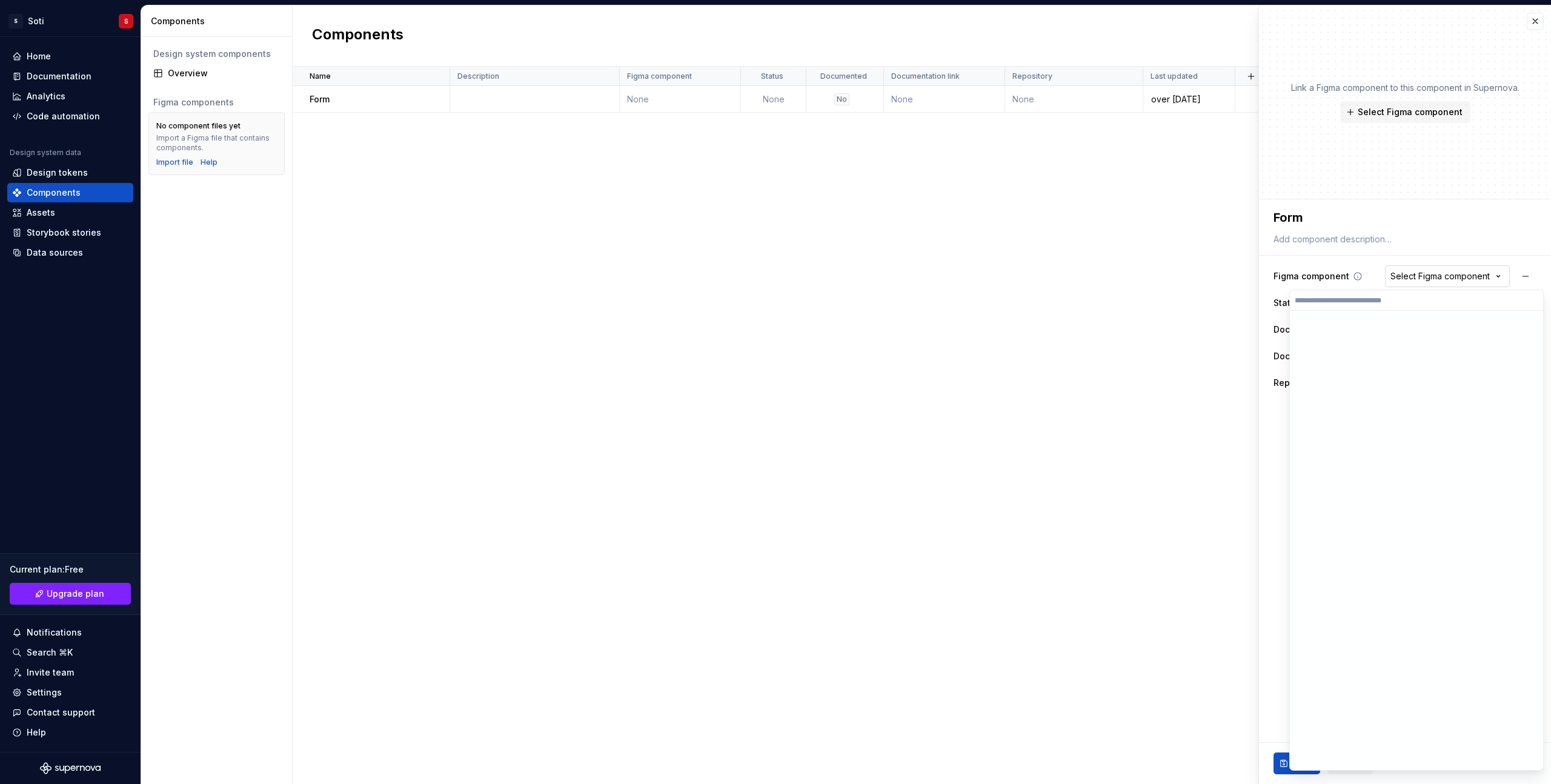
click at [1488, 274] on html "**********" at bounding box center [776, 392] width 1551 height 784
click at [1397, 329] on button "No" at bounding box center [1393, 330] width 17 height 10
click at [1397, 329] on span "button" at bounding box center [1397, 330] width 7 height 7
click at [1416, 355] on span "Select page" at bounding box center [1414, 356] width 49 height 12
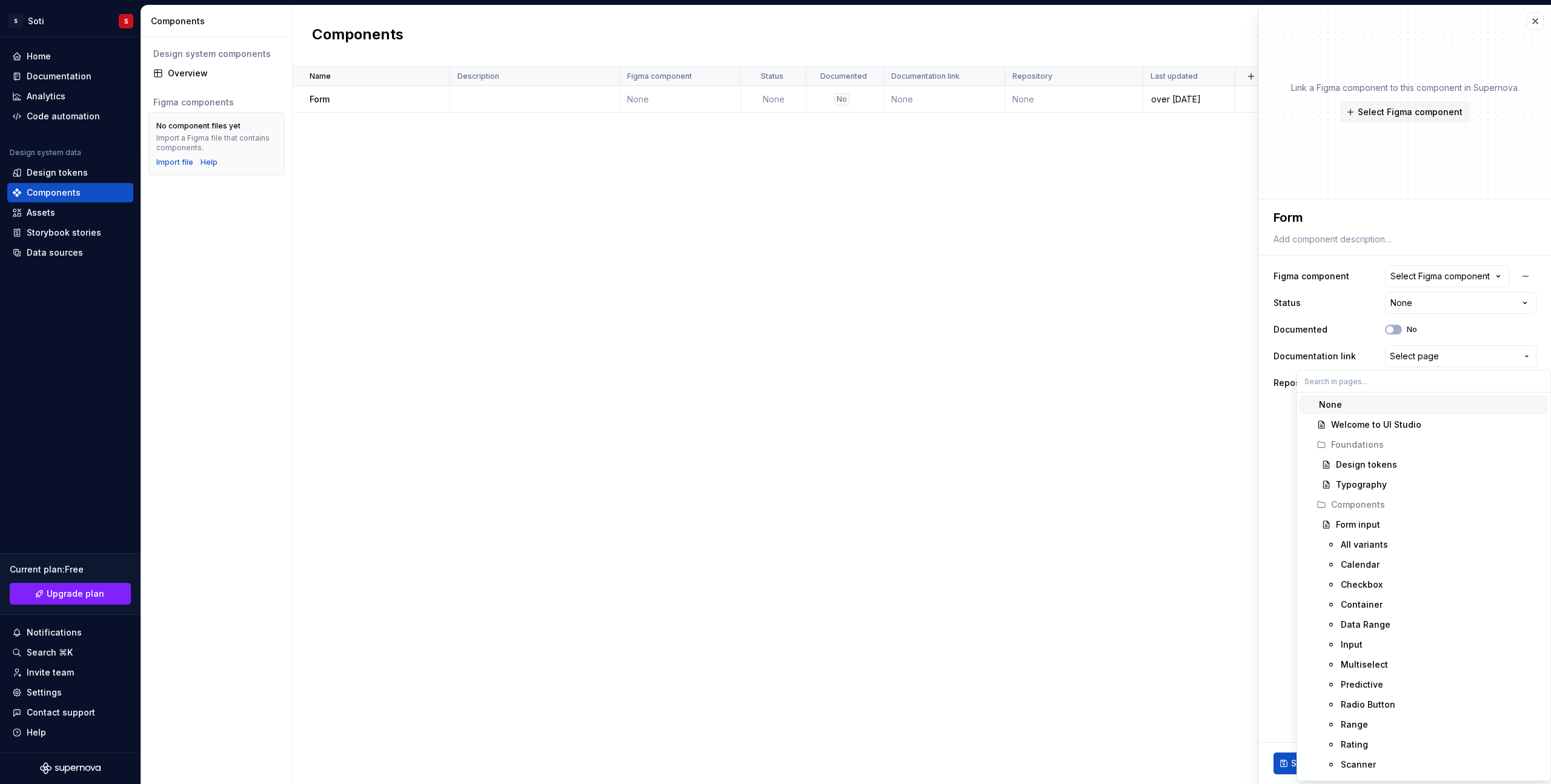
click at [615, 302] on html "**********" at bounding box center [776, 392] width 1551 height 784
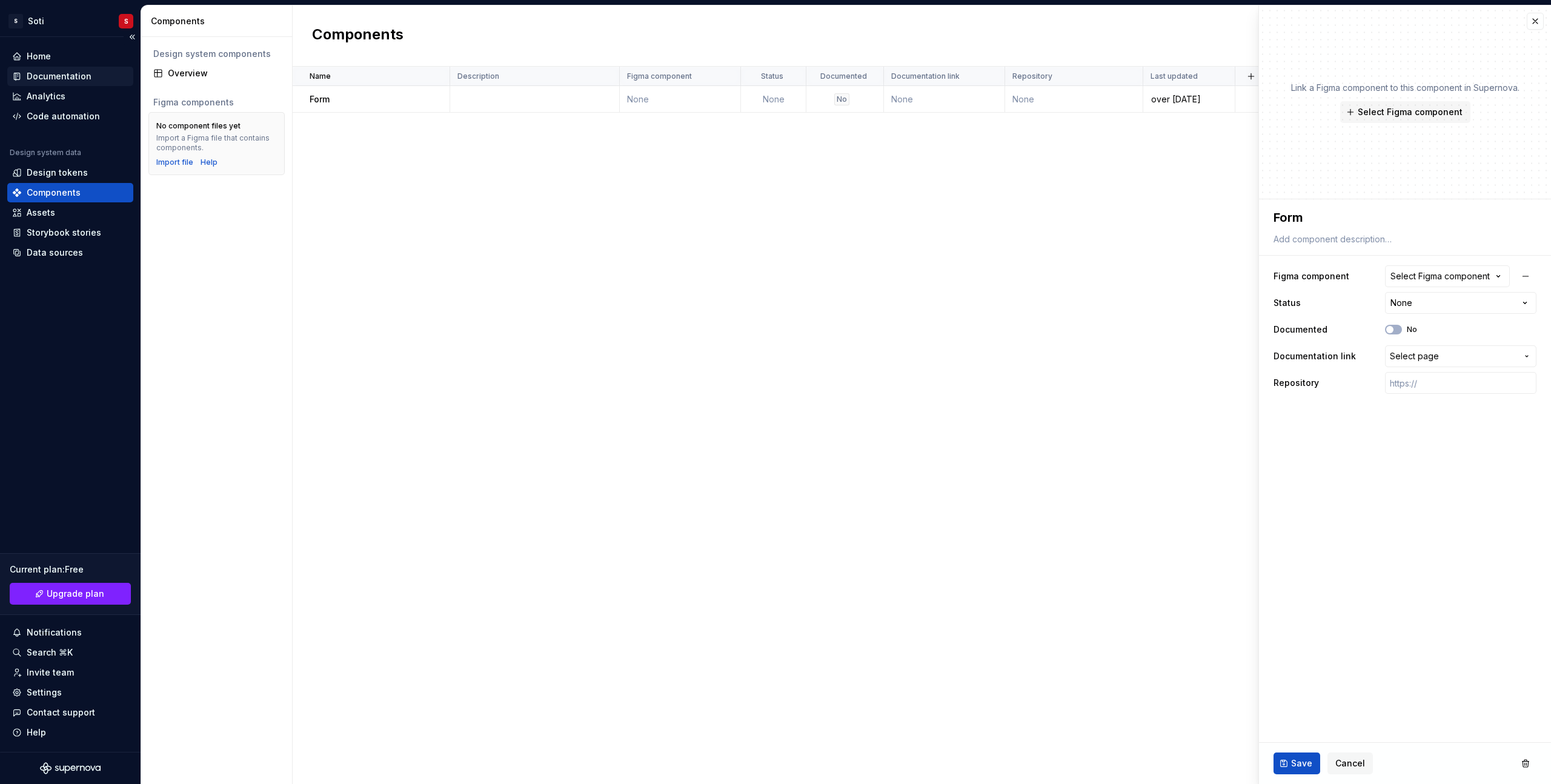
click at [54, 77] on div "Documentation" at bounding box center [59, 76] width 65 height 12
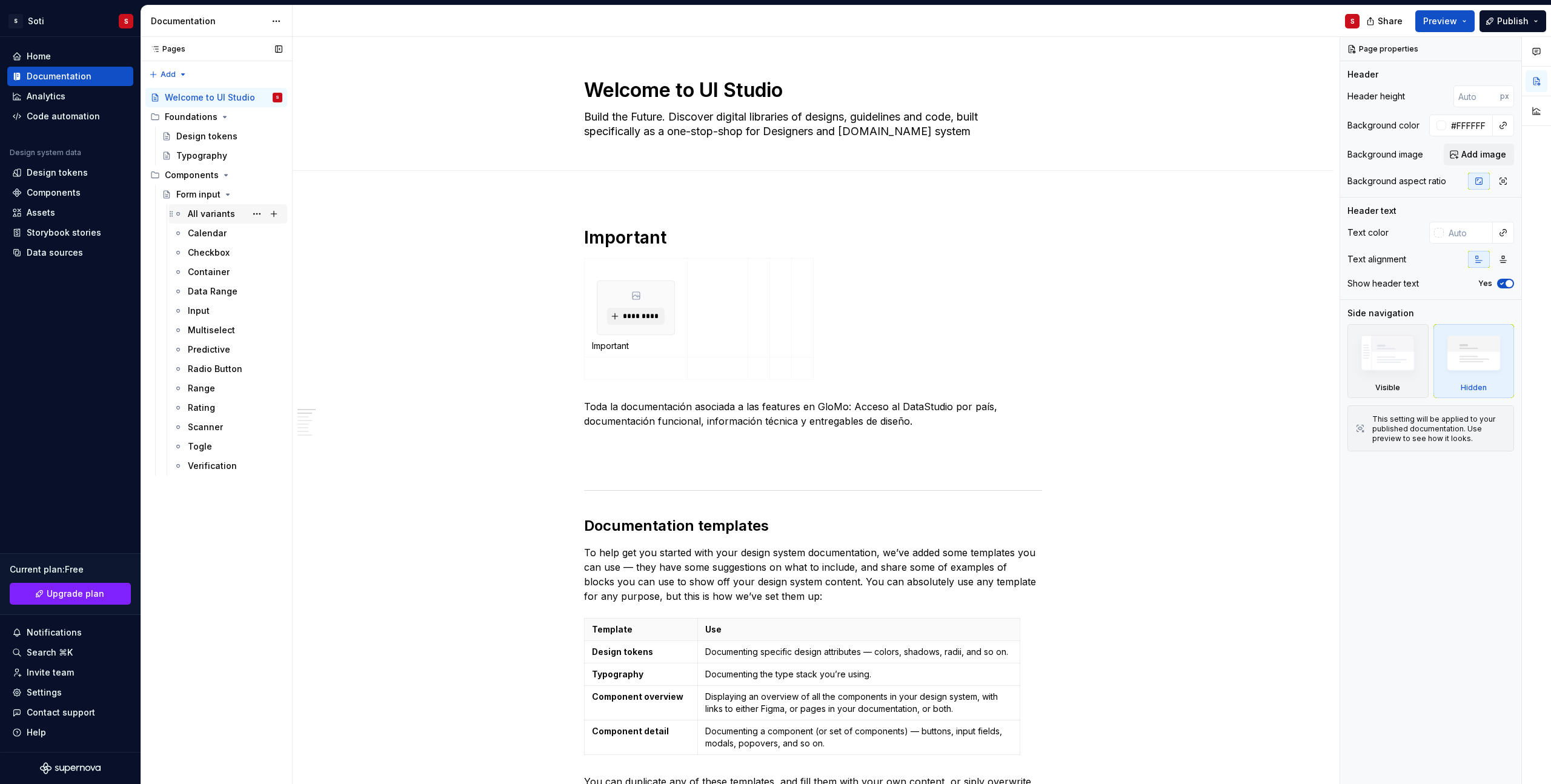
click at [209, 212] on div "All variants" at bounding box center [211, 213] width 47 height 12
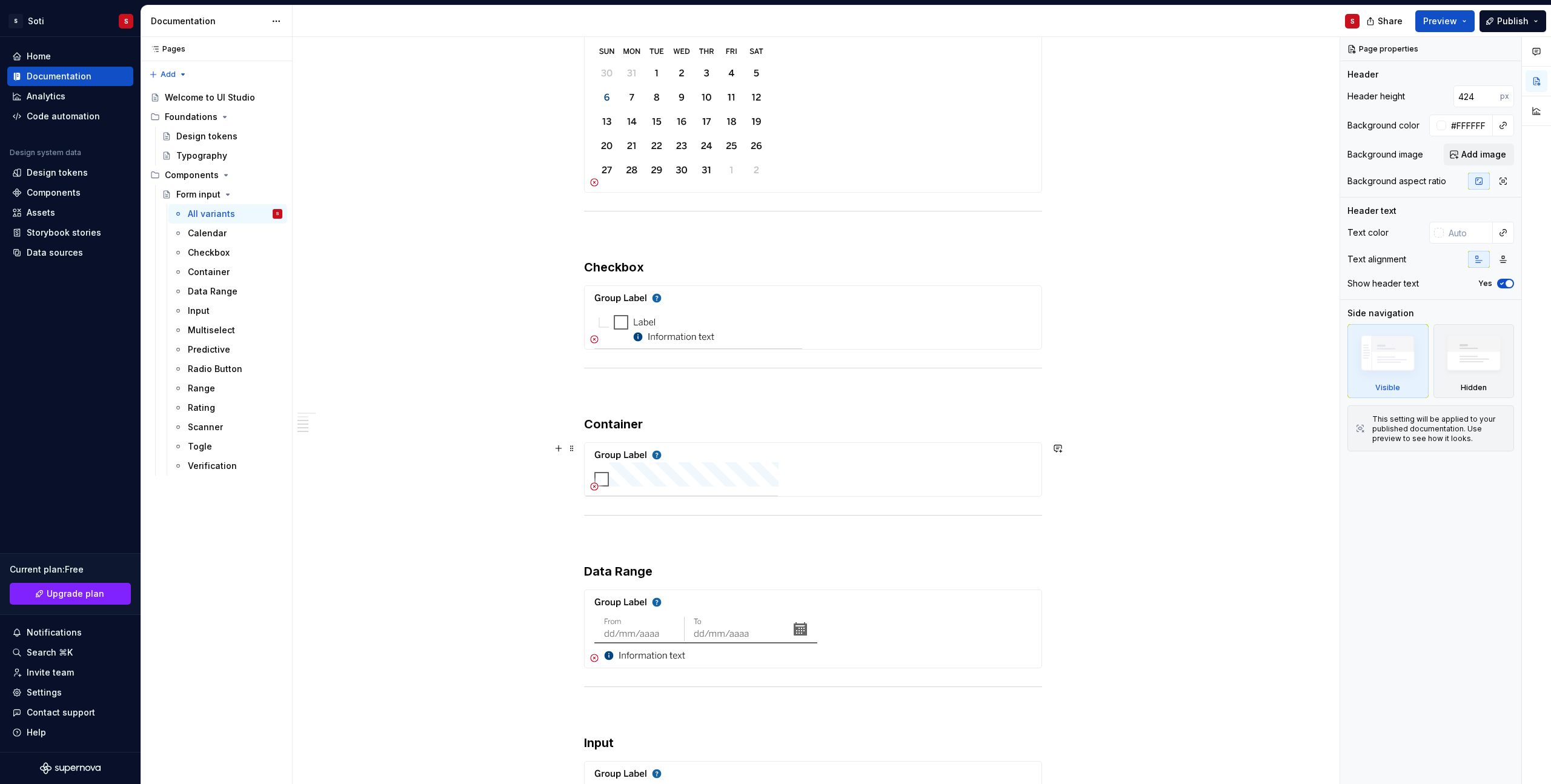
scroll to position [431, 0]
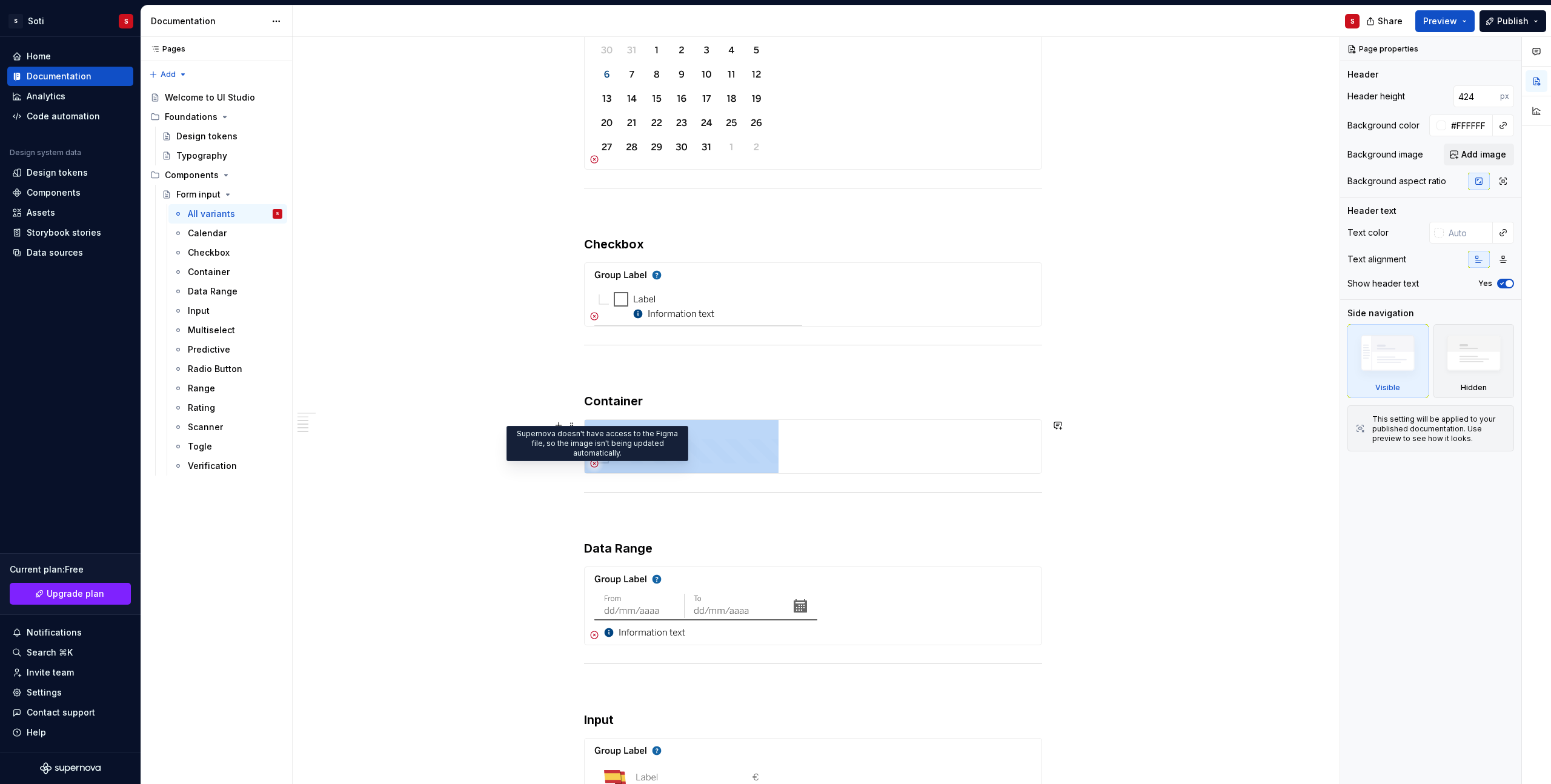
click at [597, 462] on icon at bounding box center [595, 463] width 10 height 10
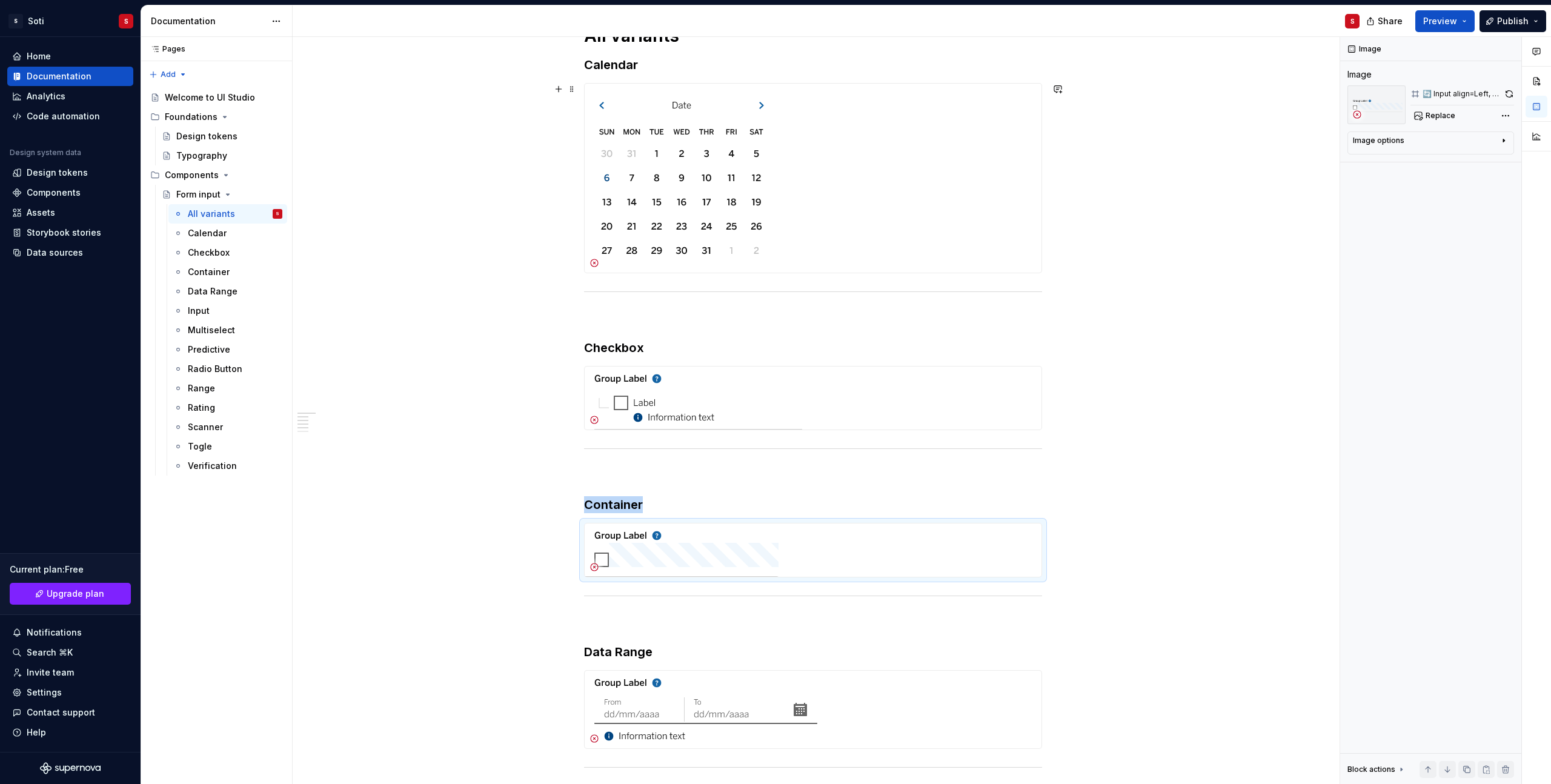
scroll to position [212, 0]
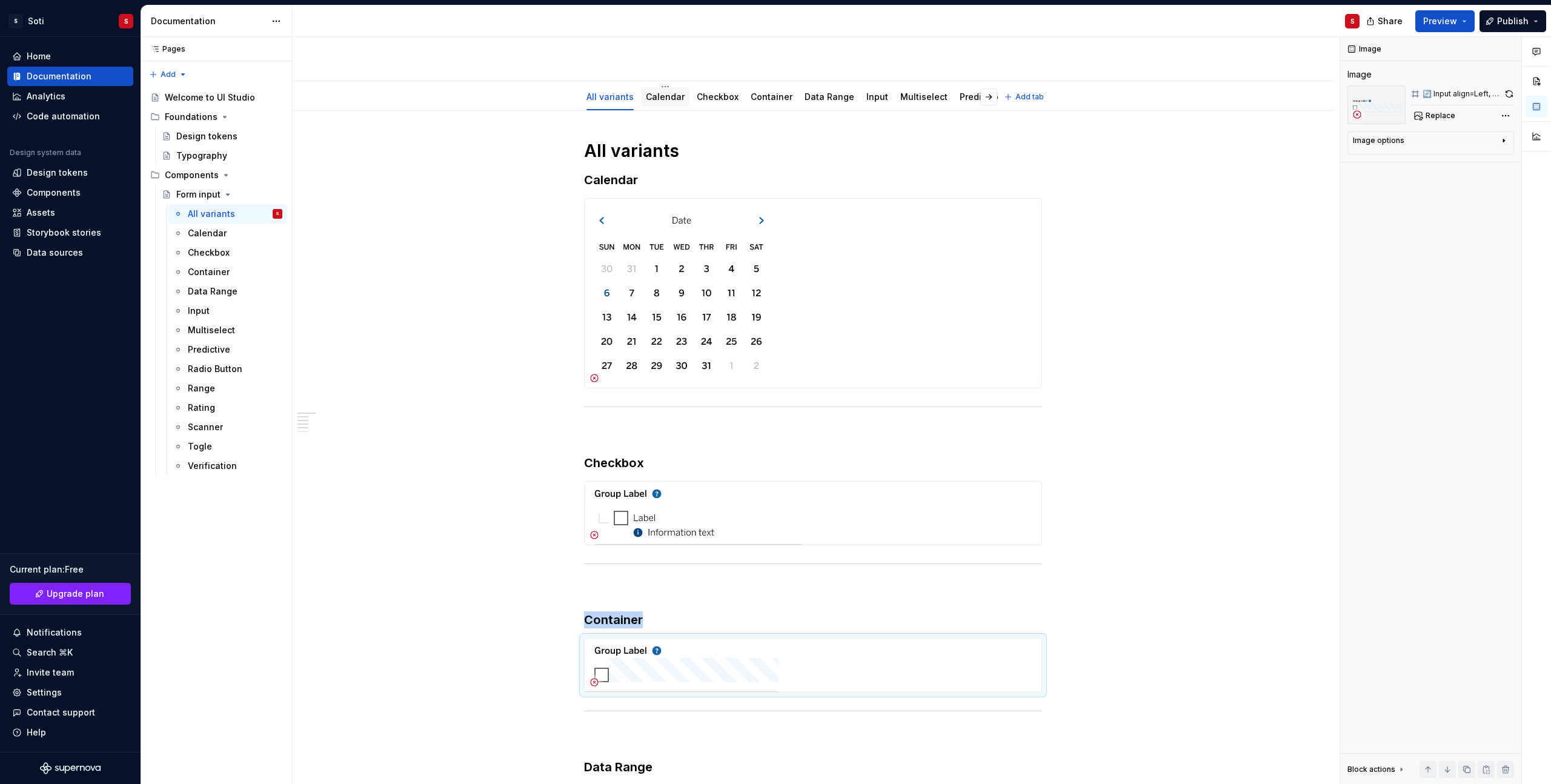
click at [671, 98] on link "Calendar" at bounding box center [665, 96] width 39 height 11
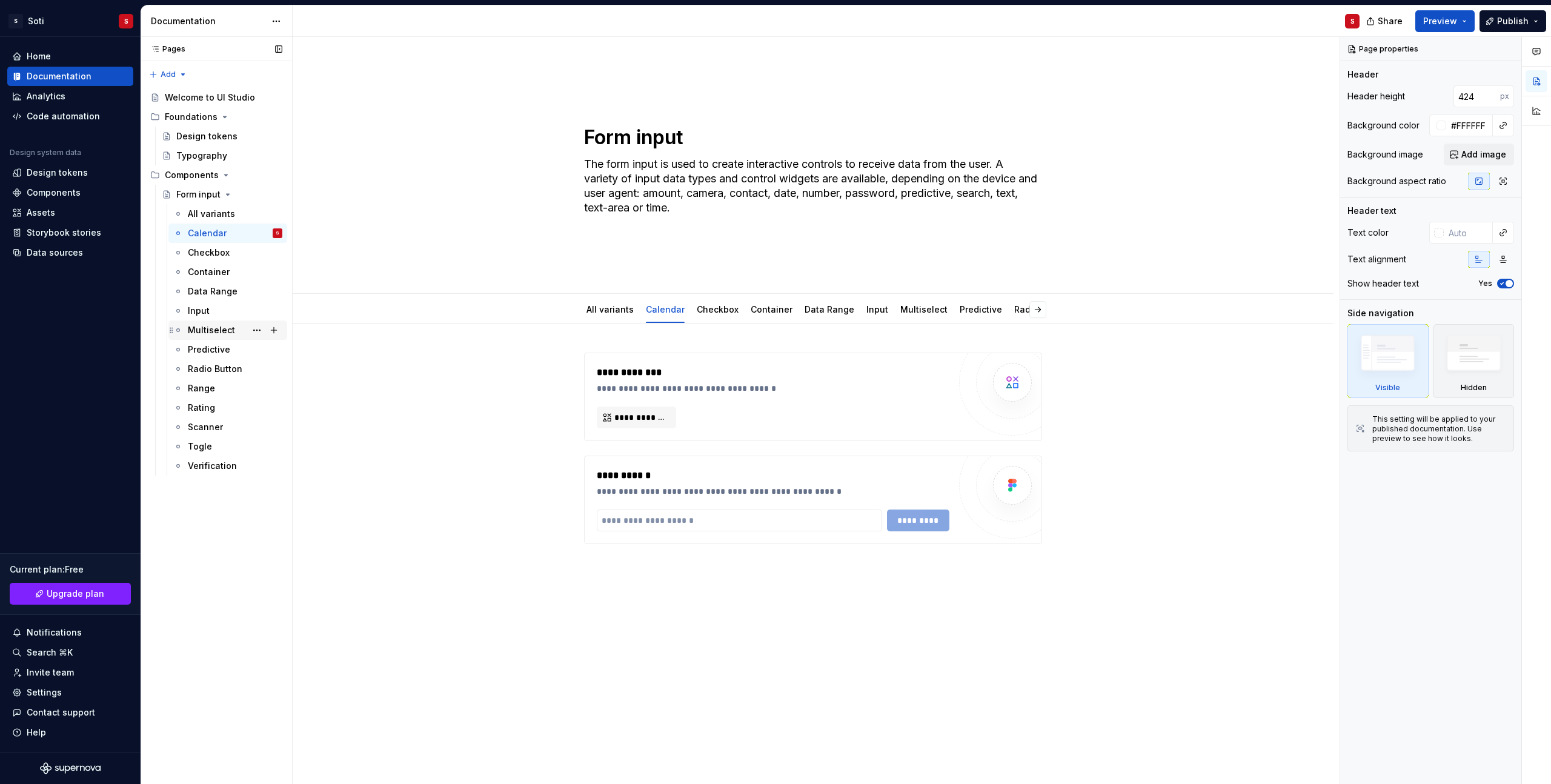
click at [207, 327] on div "Multiselect" at bounding box center [211, 330] width 47 height 12
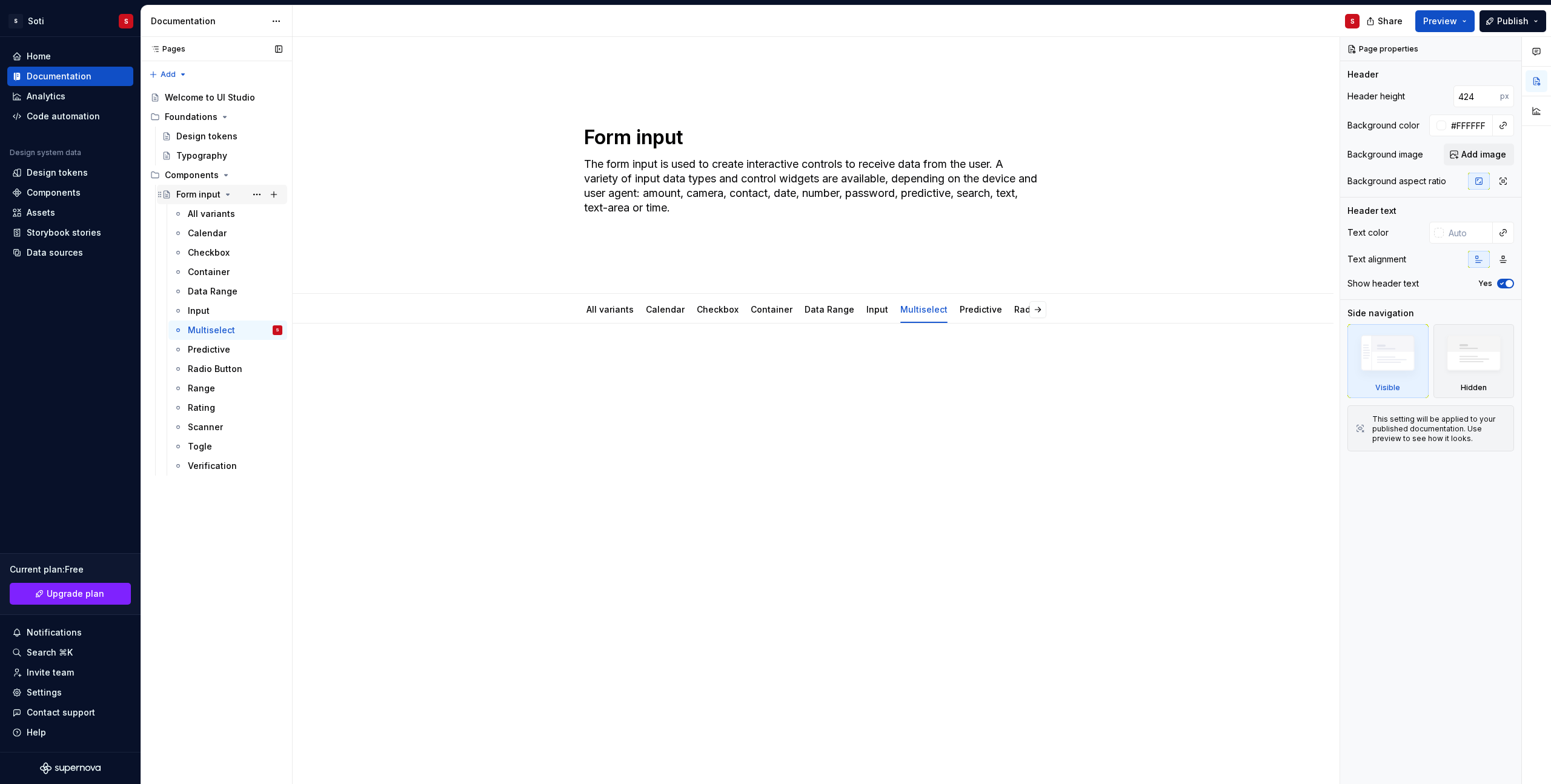
click at [197, 191] on div "Form input" at bounding box center [198, 194] width 44 height 12
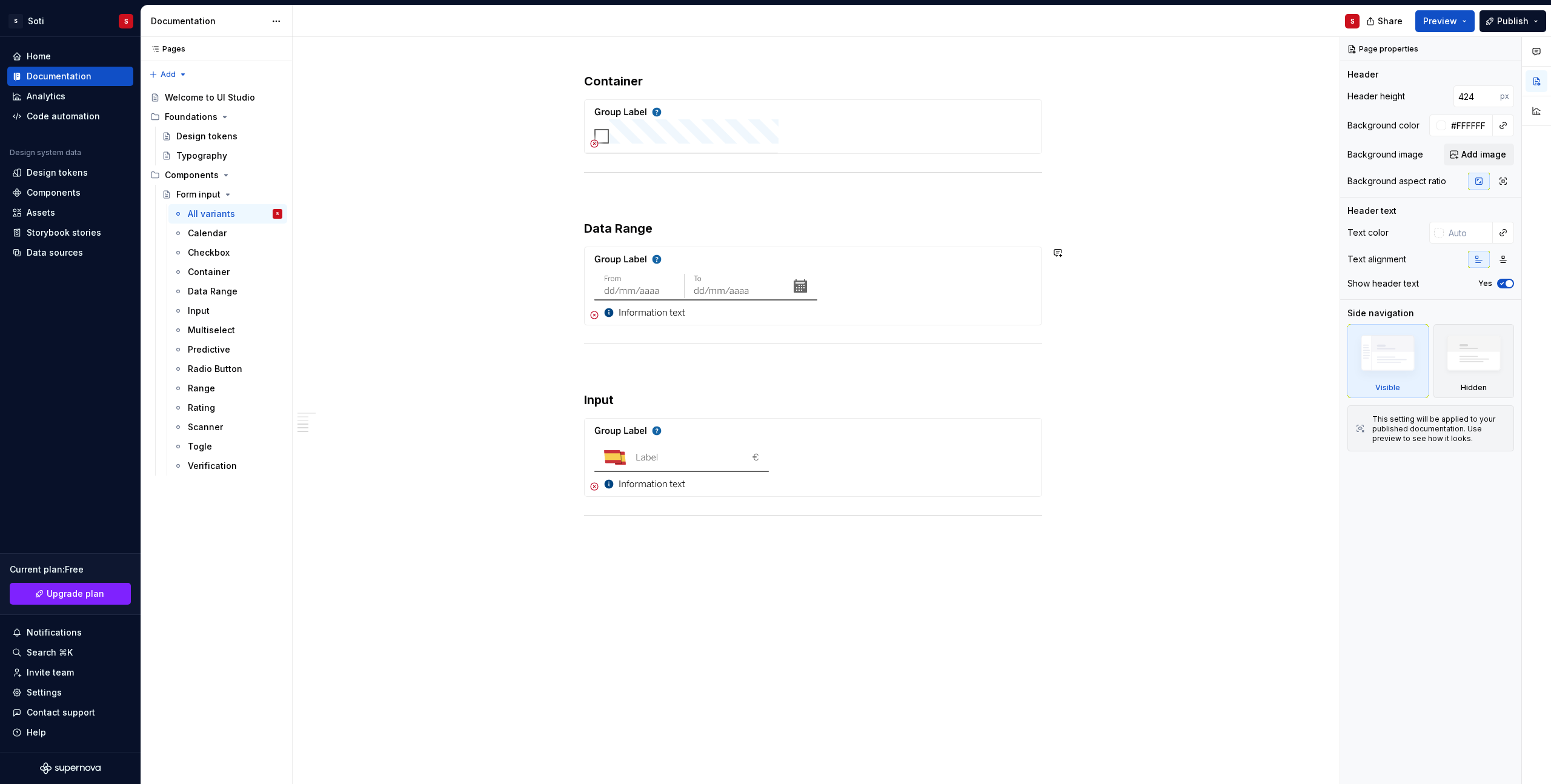
scroll to position [764, 0]
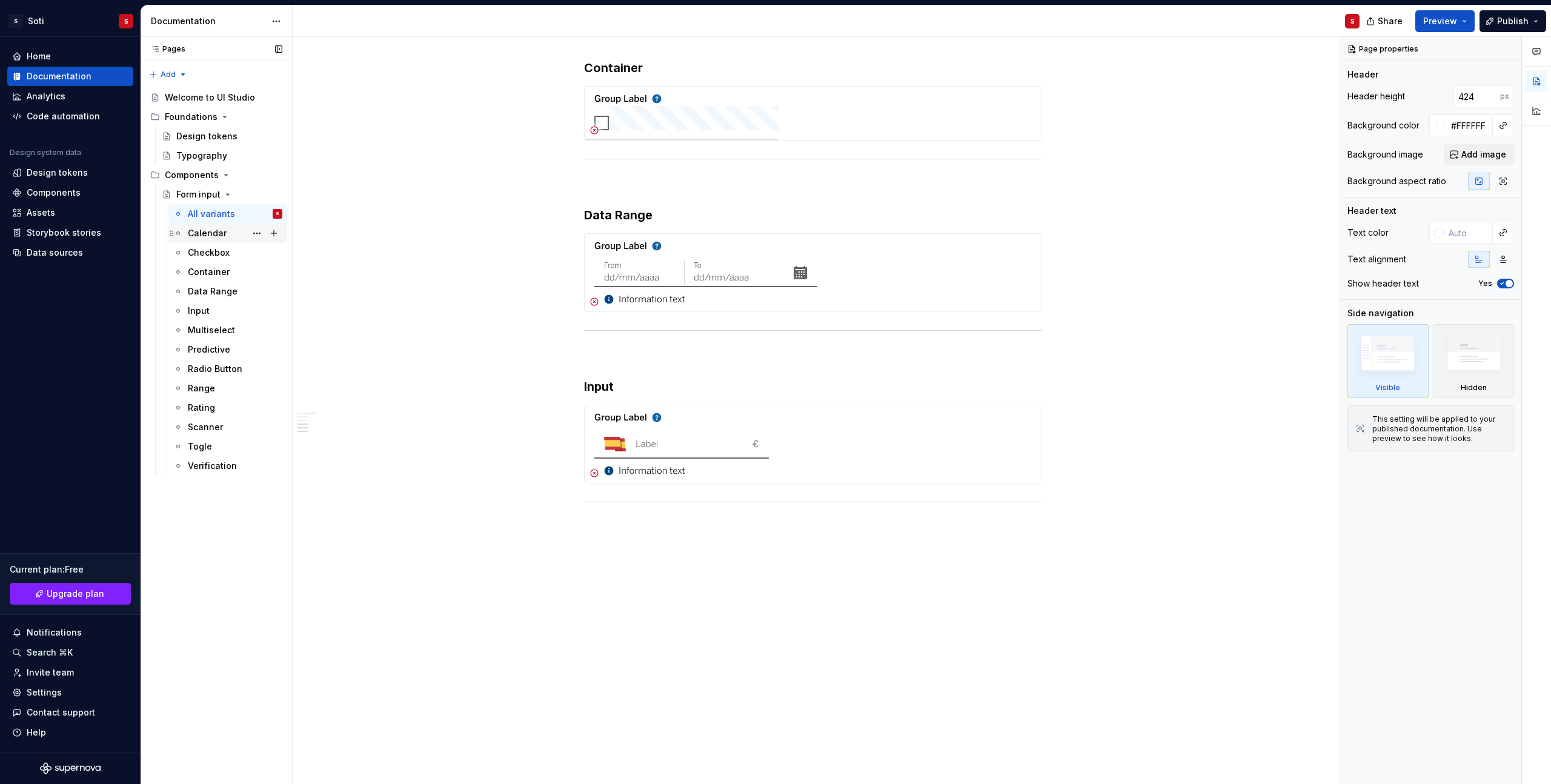
click at [205, 235] on div "Calendar" at bounding box center [207, 233] width 39 height 12
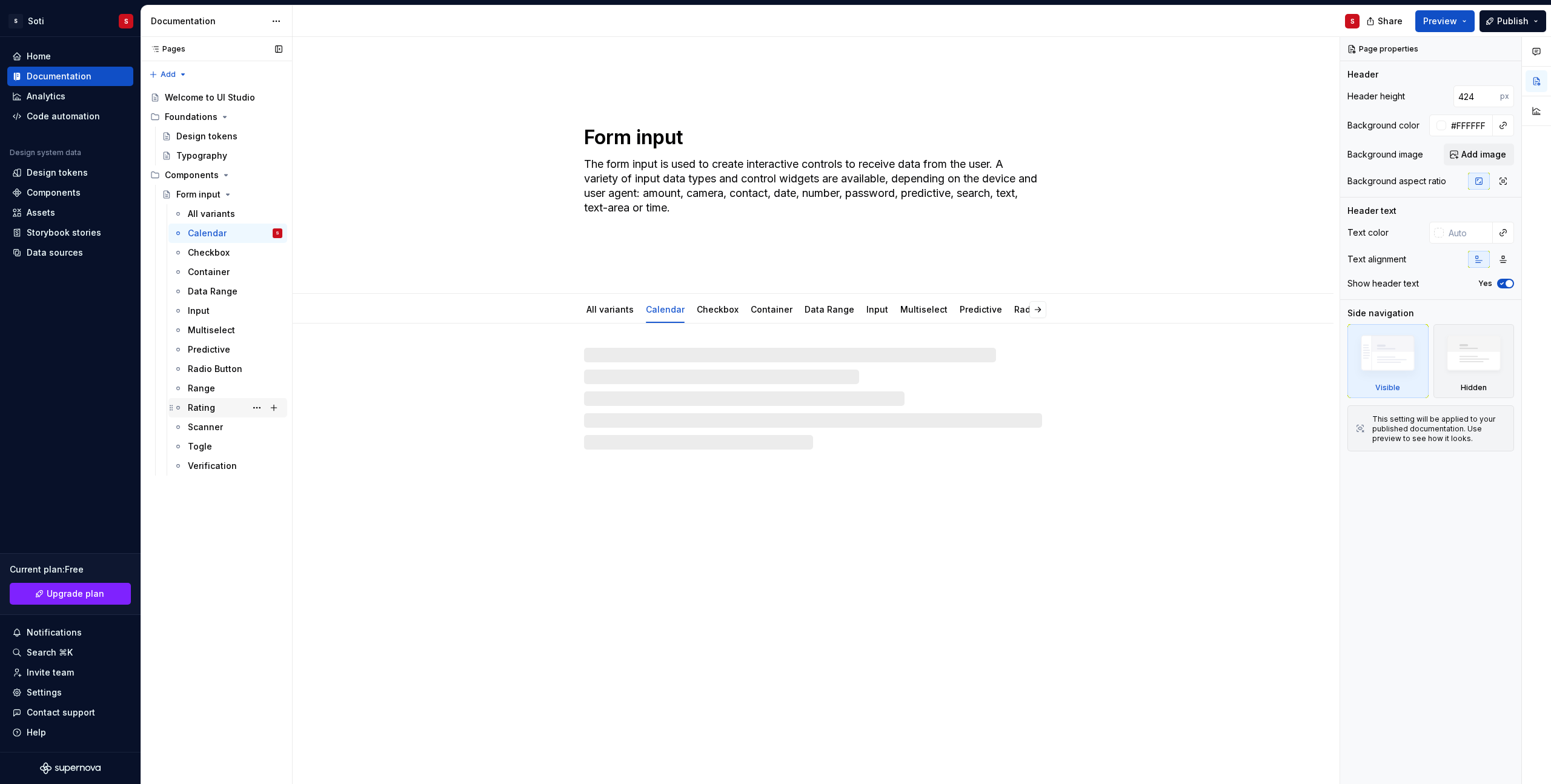
click at [222, 413] on div "Rating" at bounding box center [235, 407] width 94 height 17
click at [207, 160] on div "Typography" at bounding box center [202, 155] width 51 height 12
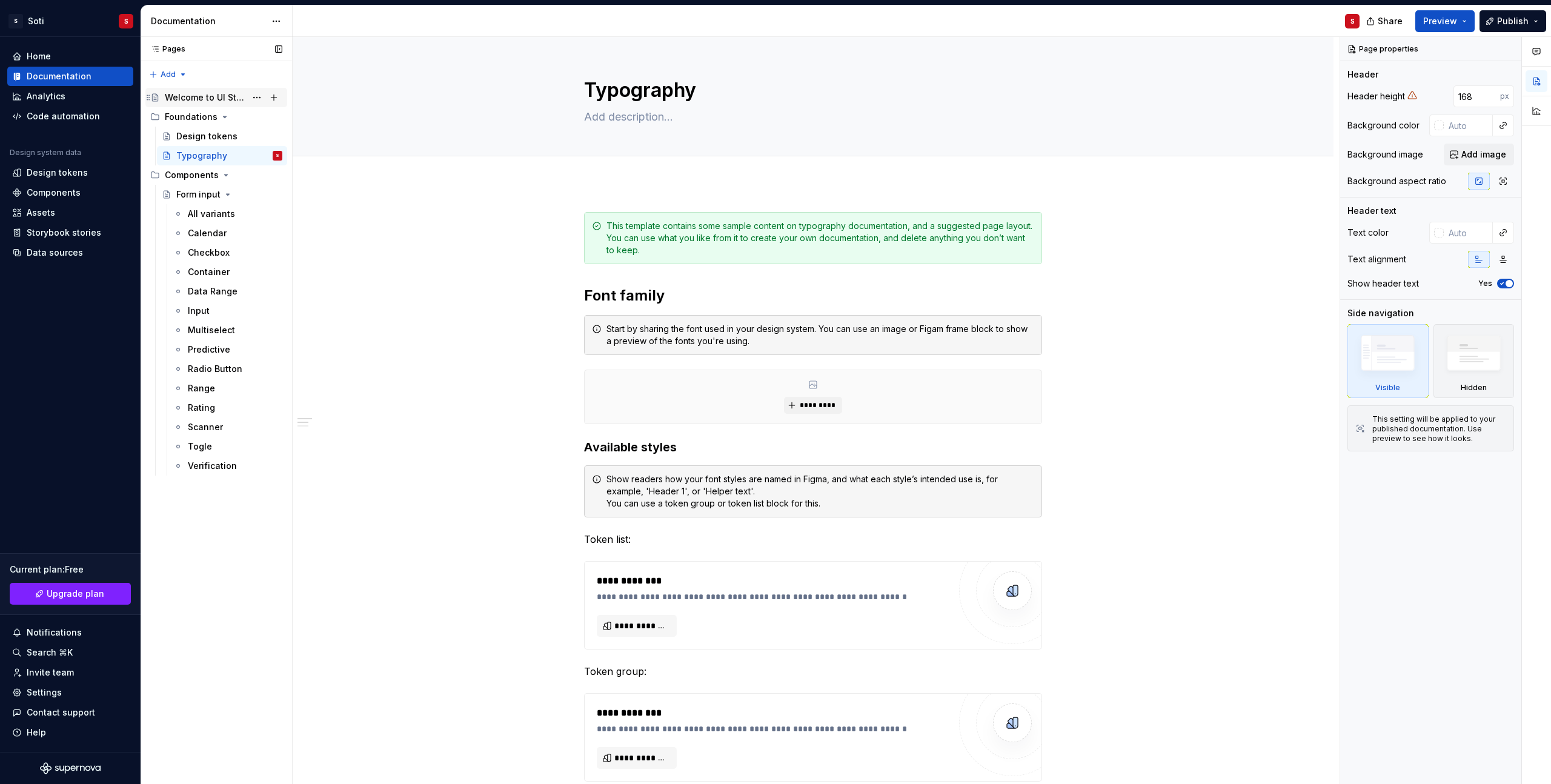
click at [203, 97] on div "Welcome to UI Studio" at bounding box center [205, 97] width 81 height 12
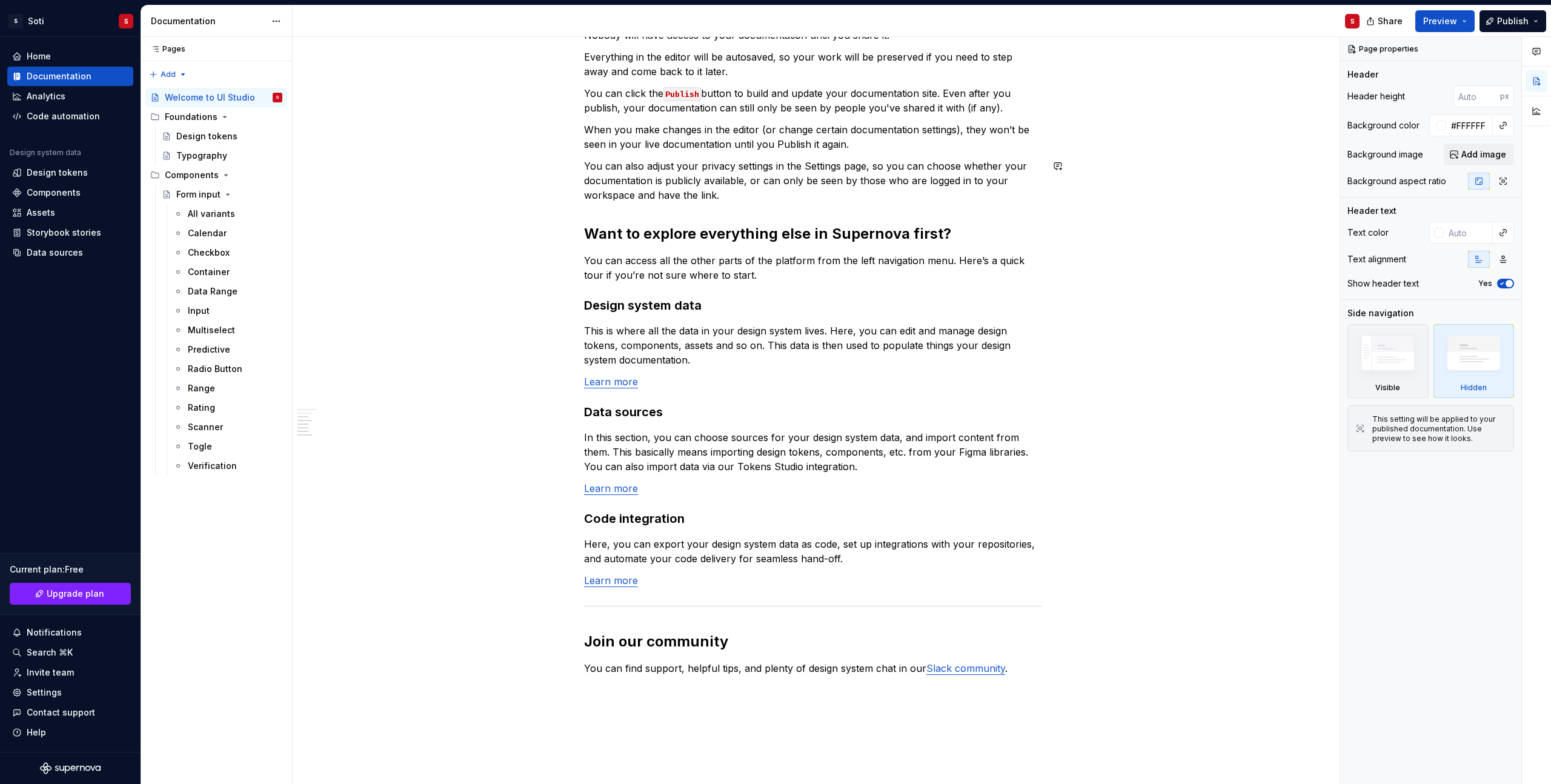
scroll to position [846, 0]
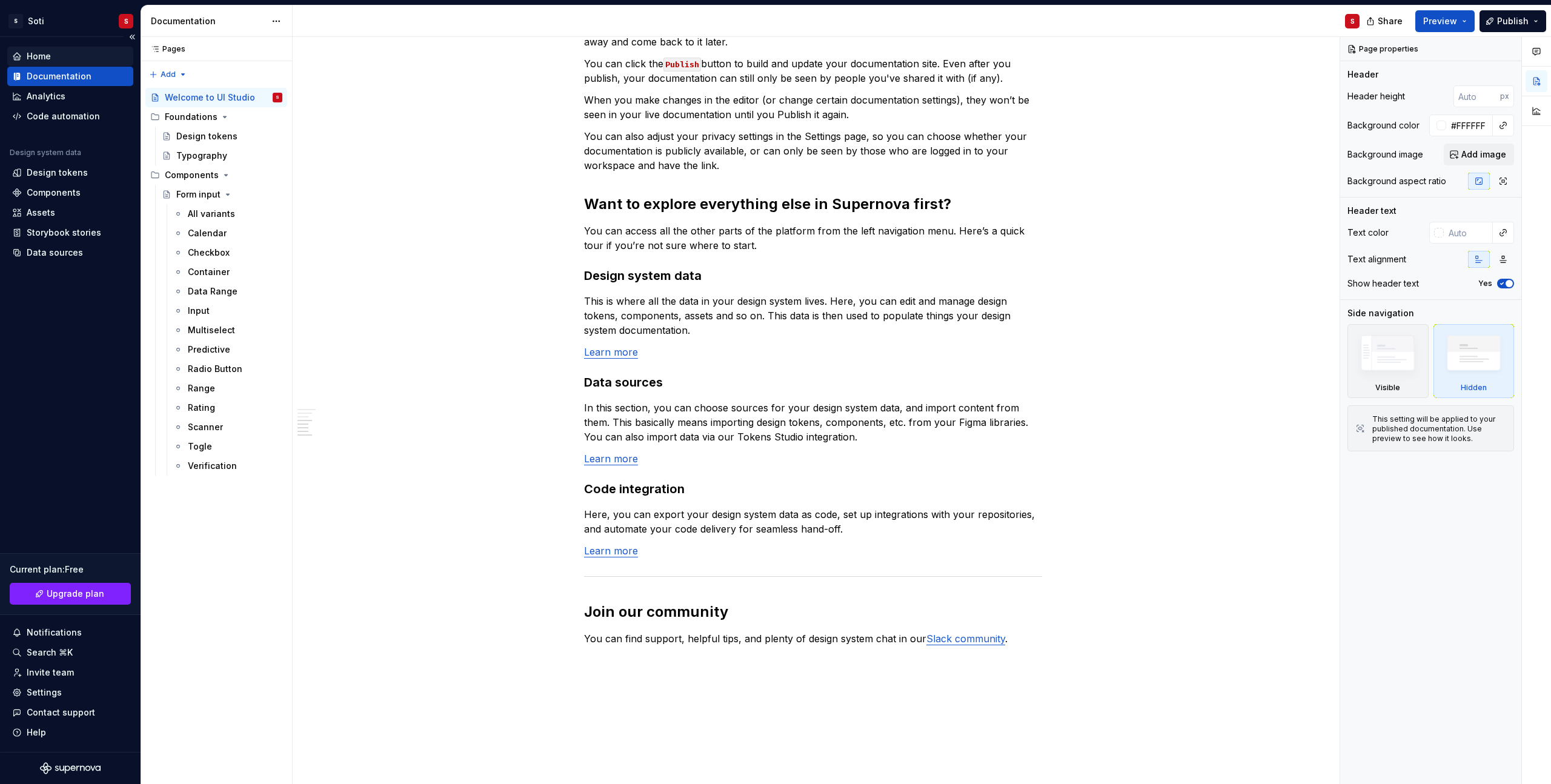
click at [43, 57] on div "Home" at bounding box center [39, 56] width 24 height 12
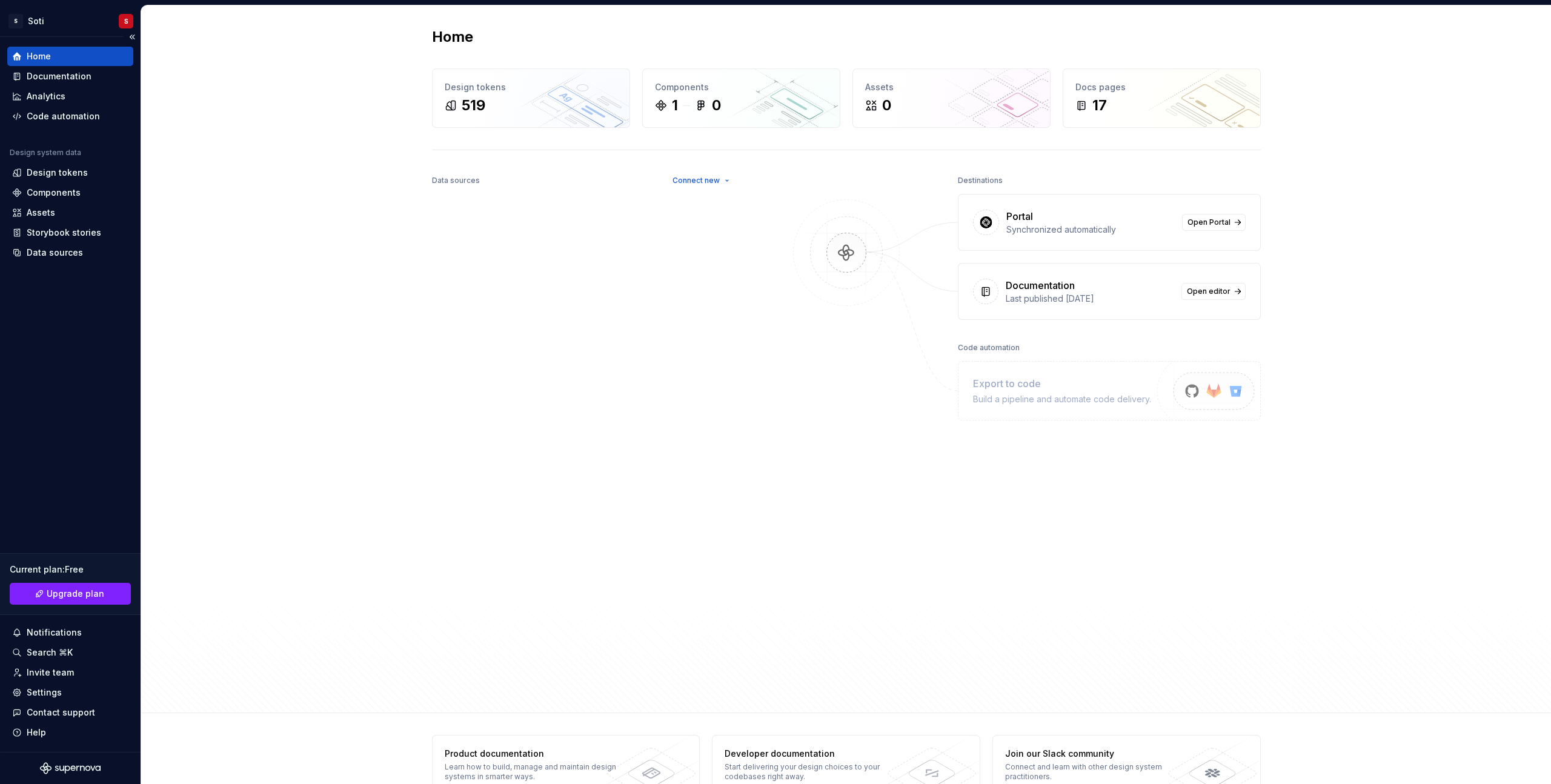
click at [43, 57] on div "Home" at bounding box center [39, 56] width 24 height 12
click at [1211, 224] on span "Open Portal" at bounding box center [1209, 222] width 43 height 10
click at [61, 80] on div "Documentation" at bounding box center [59, 76] width 65 height 12
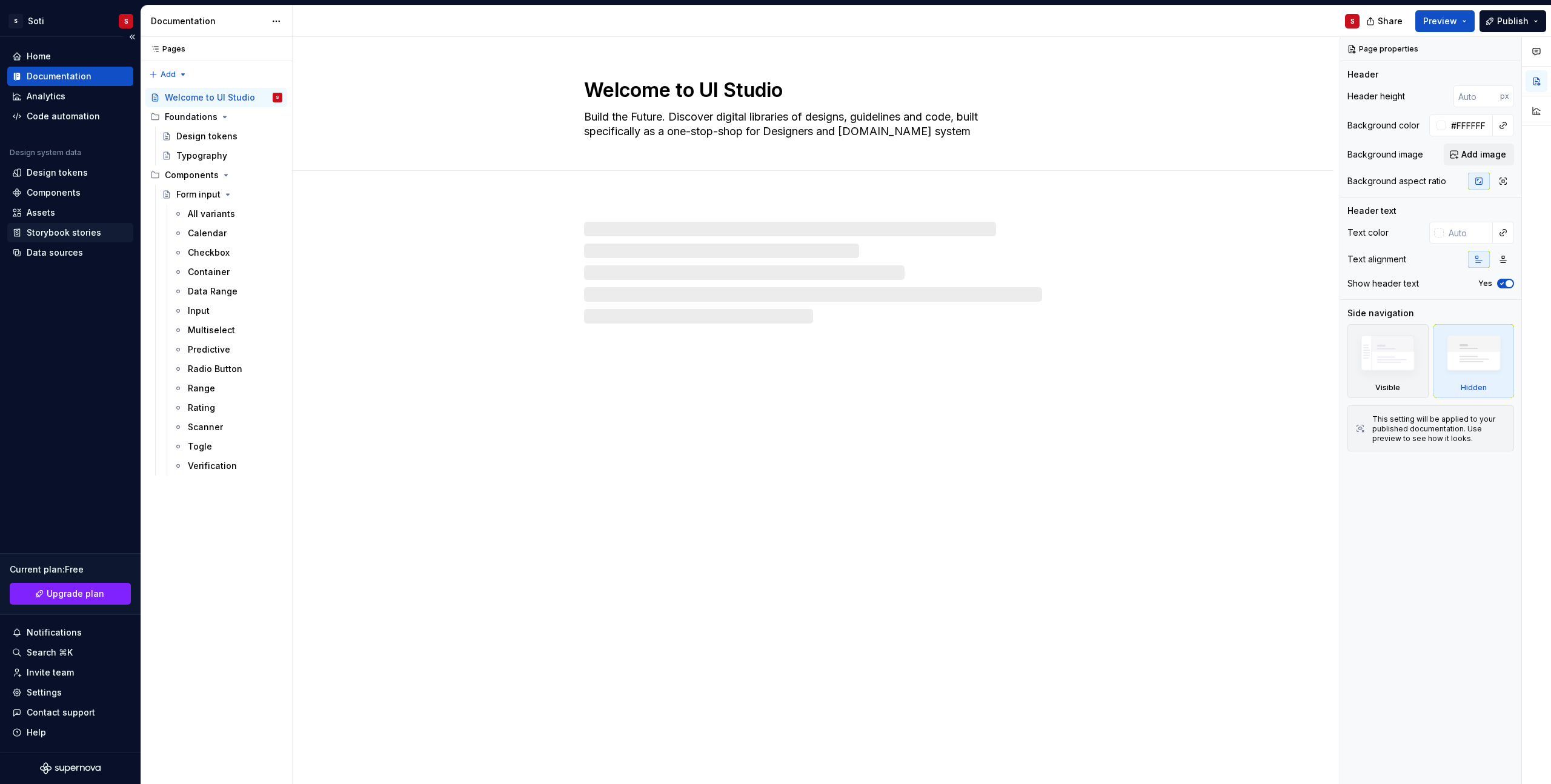
click at [65, 235] on div "Storybook stories" at bounding box center [64, 232] width 75 height 12
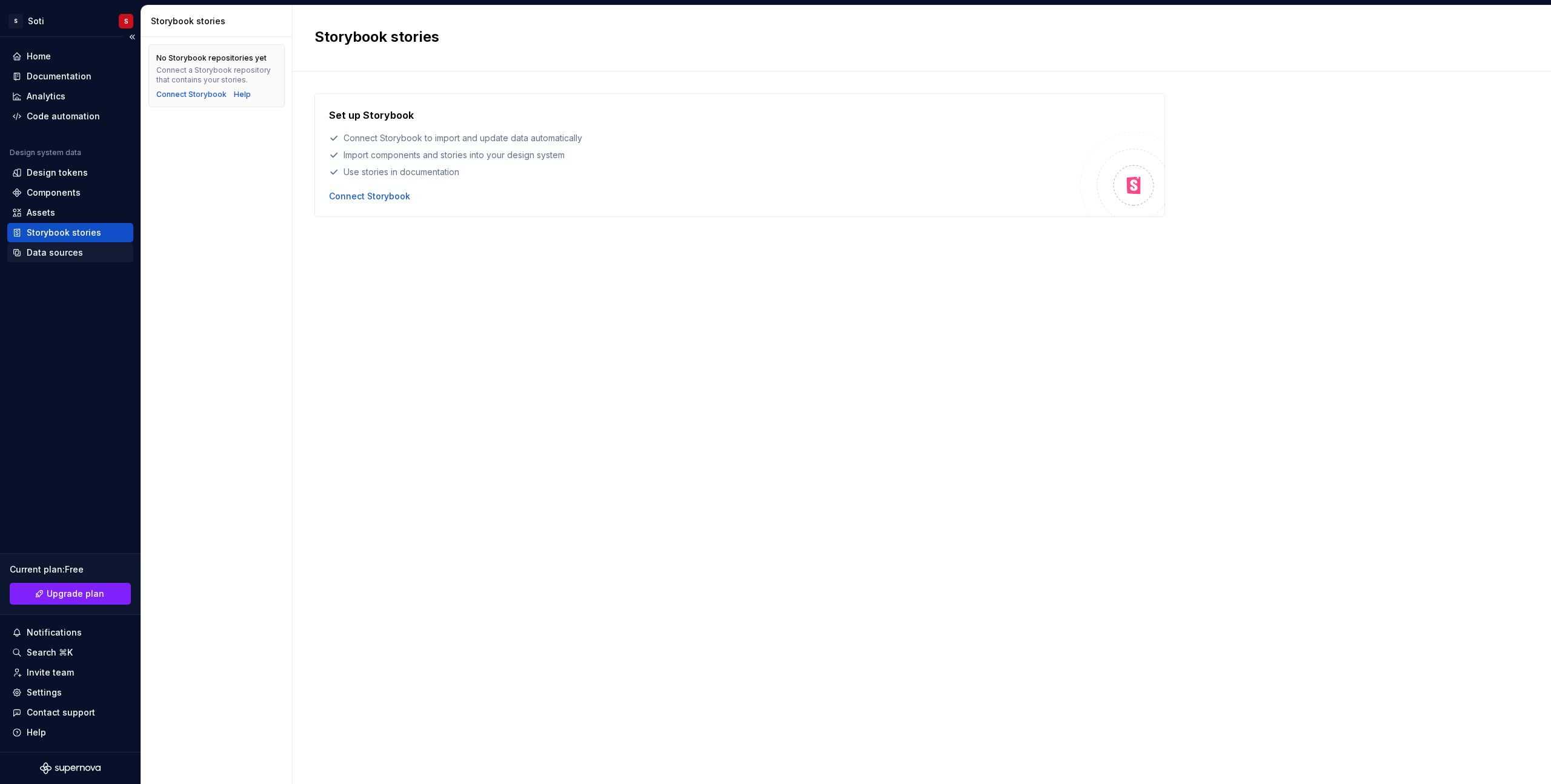
click at [63, 253] on div "Data sources" at bounding box center [55, 252] width 57 height 12
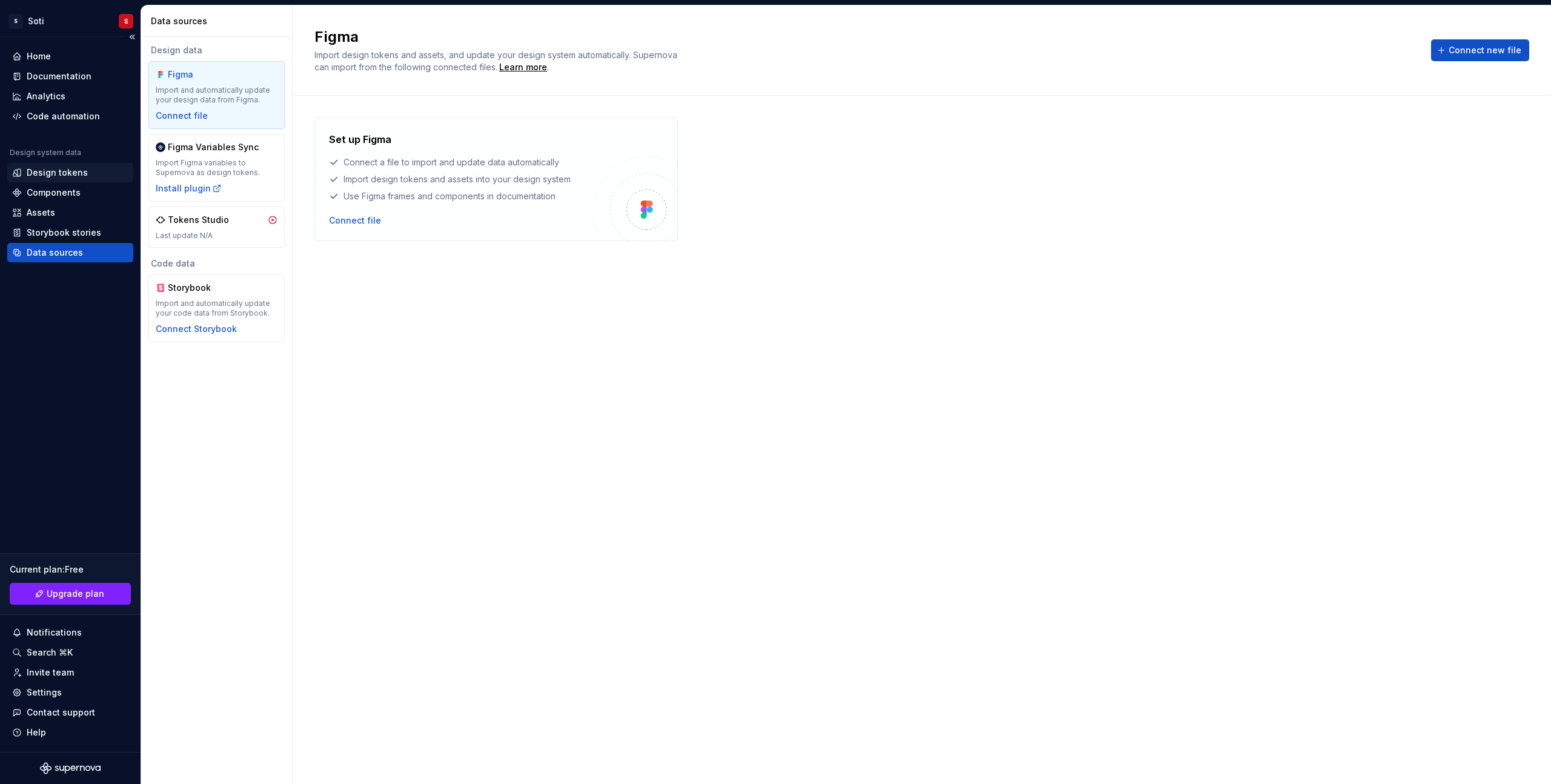
click at [58, 180] on div "Design tokens" at bounding box center [70, 172] width 126 height 19
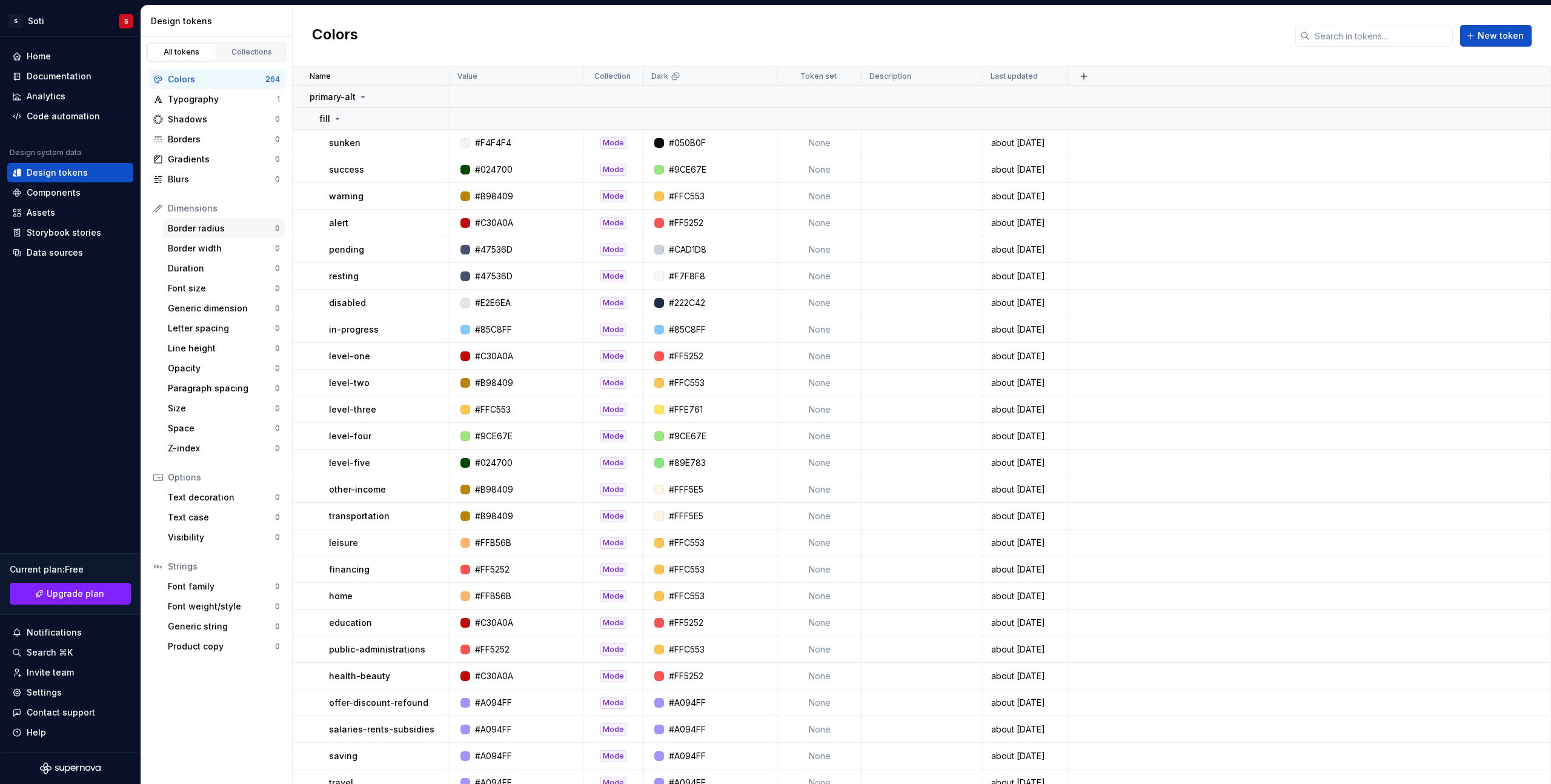
click at [196, 226] on div "Border radius" at bounding box center [221, 228] width 108 height 12
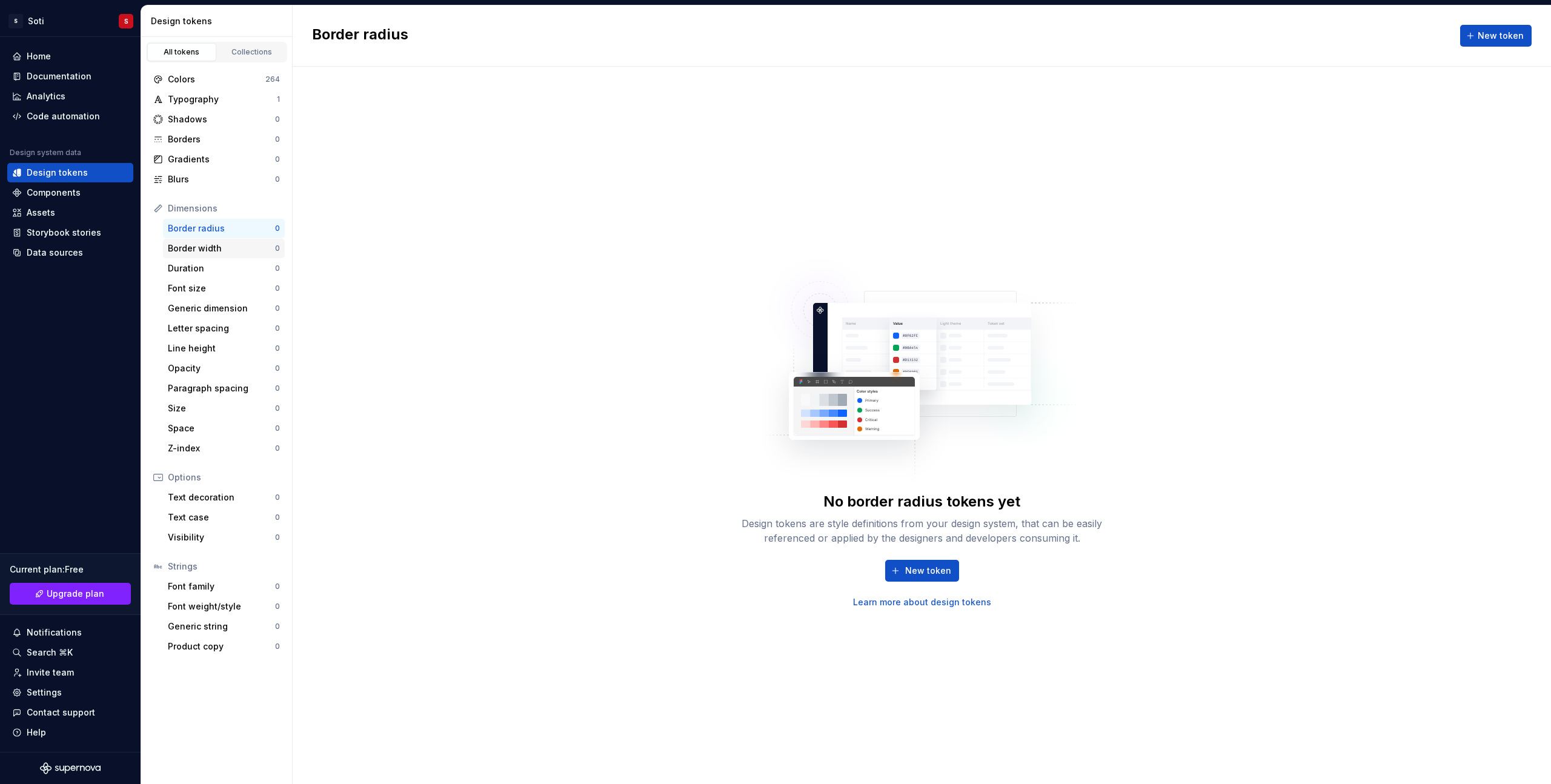
click at [202, 253] on div "Border width" at bounding box center [221, 248] width 108 height 12
click at [199, 588] on div "Font family" at bounding box center [221, 586] width 108 height 12
click at [183, 79] on div "Colors" at bounding box center [216, 79] width 98 height 12
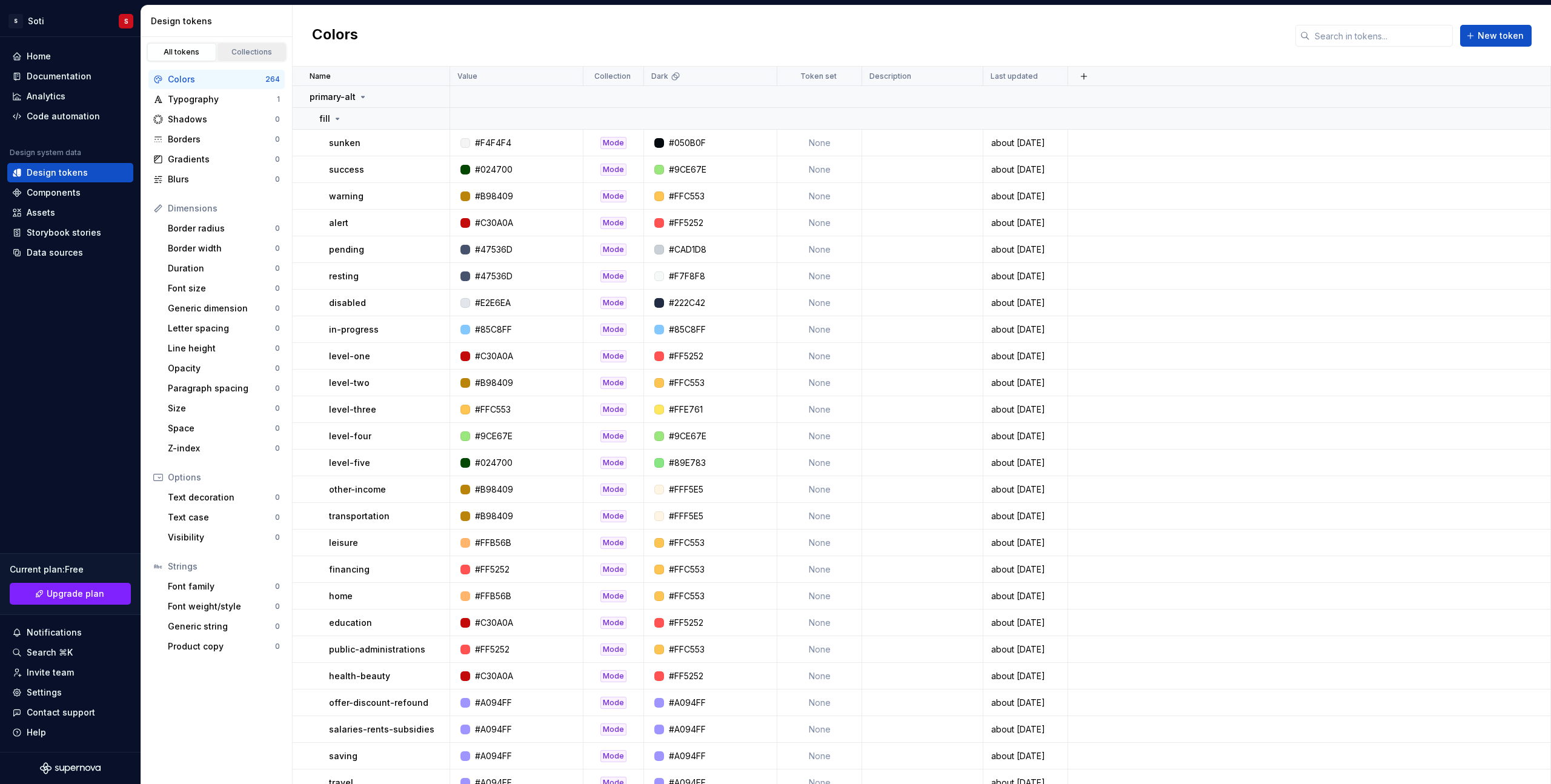
click at [266, 49] on div "Collections" at bounding box center [252, 52] width 60 height 10
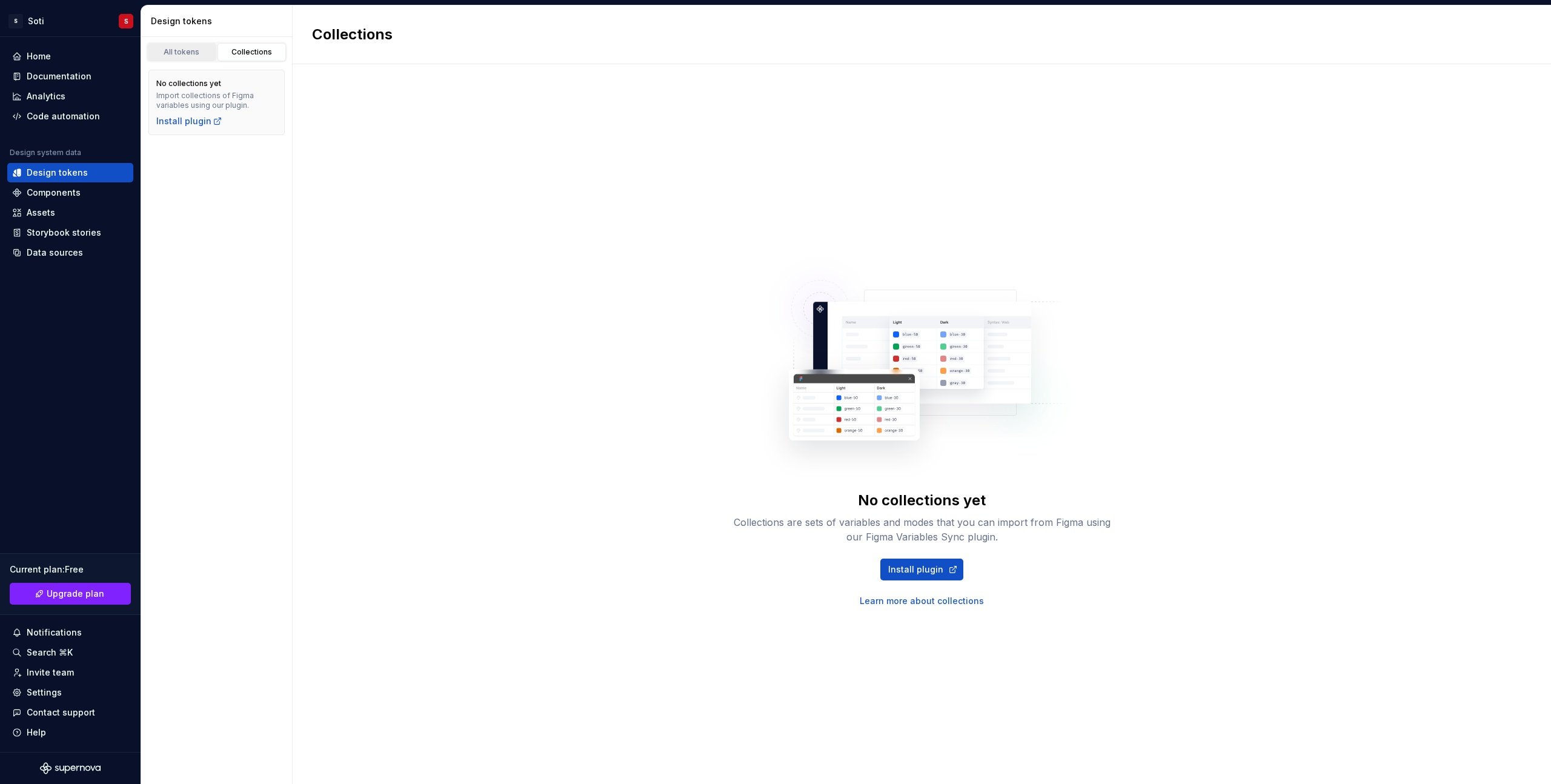
click at [173, 50] on div "All tokens" at bounding box center [181, 52] width 60 height 10
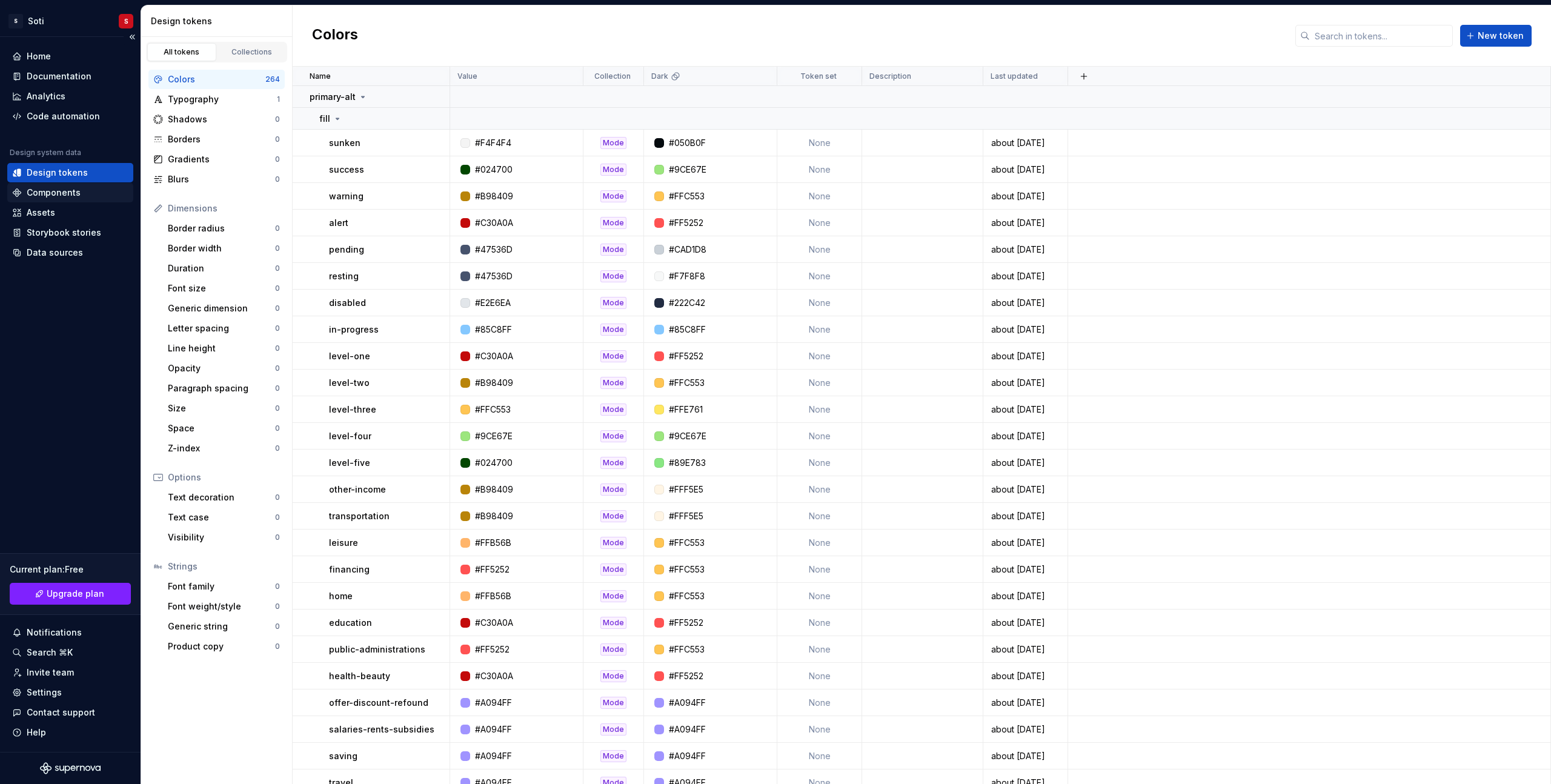
click at [48, 198] on div "Components" at bounding box center [53, 192] width 54 height 12
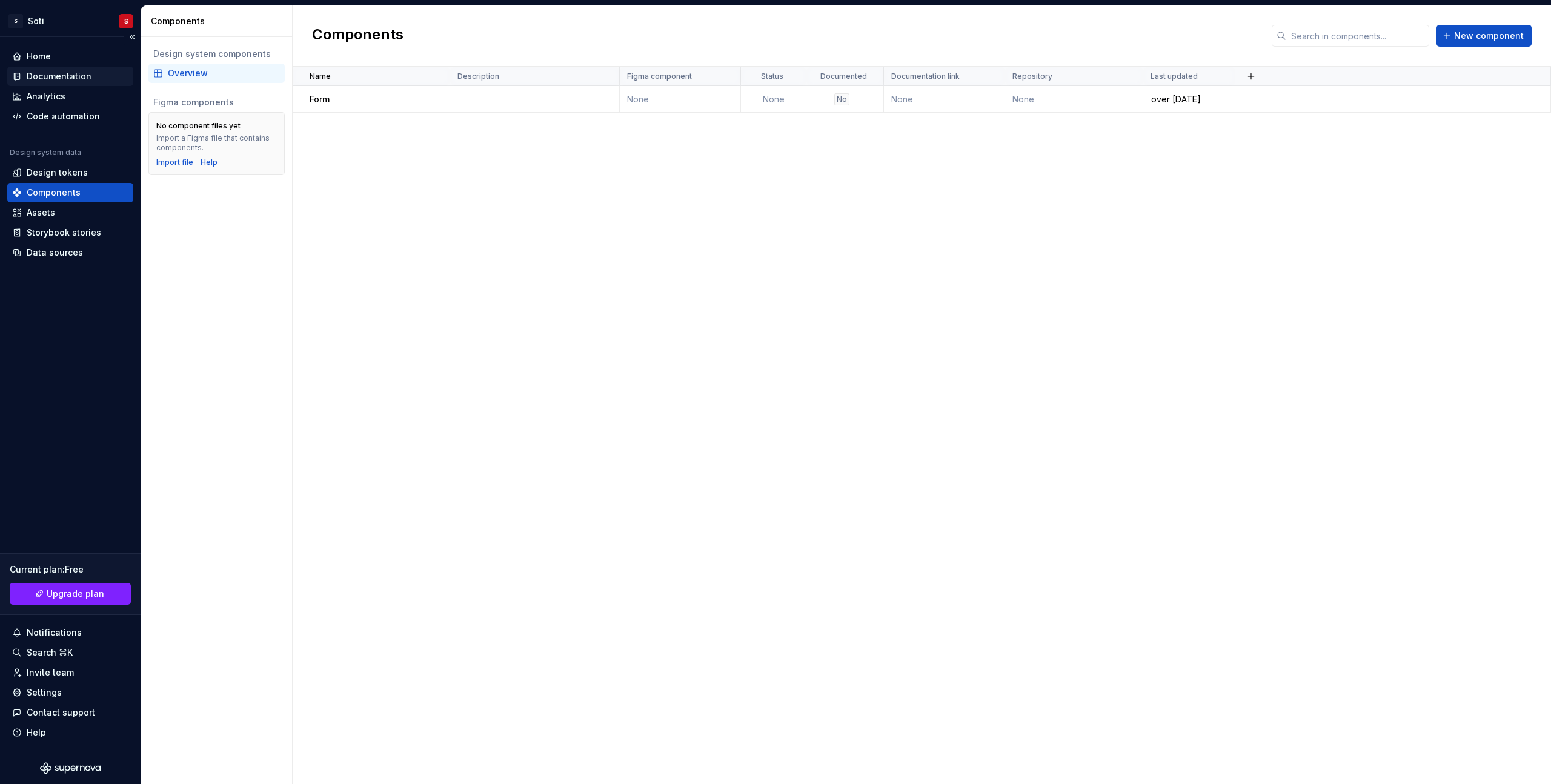
click at [75, 73] on div "Documentation" at bounding box center [59, 76] width 65 height 12
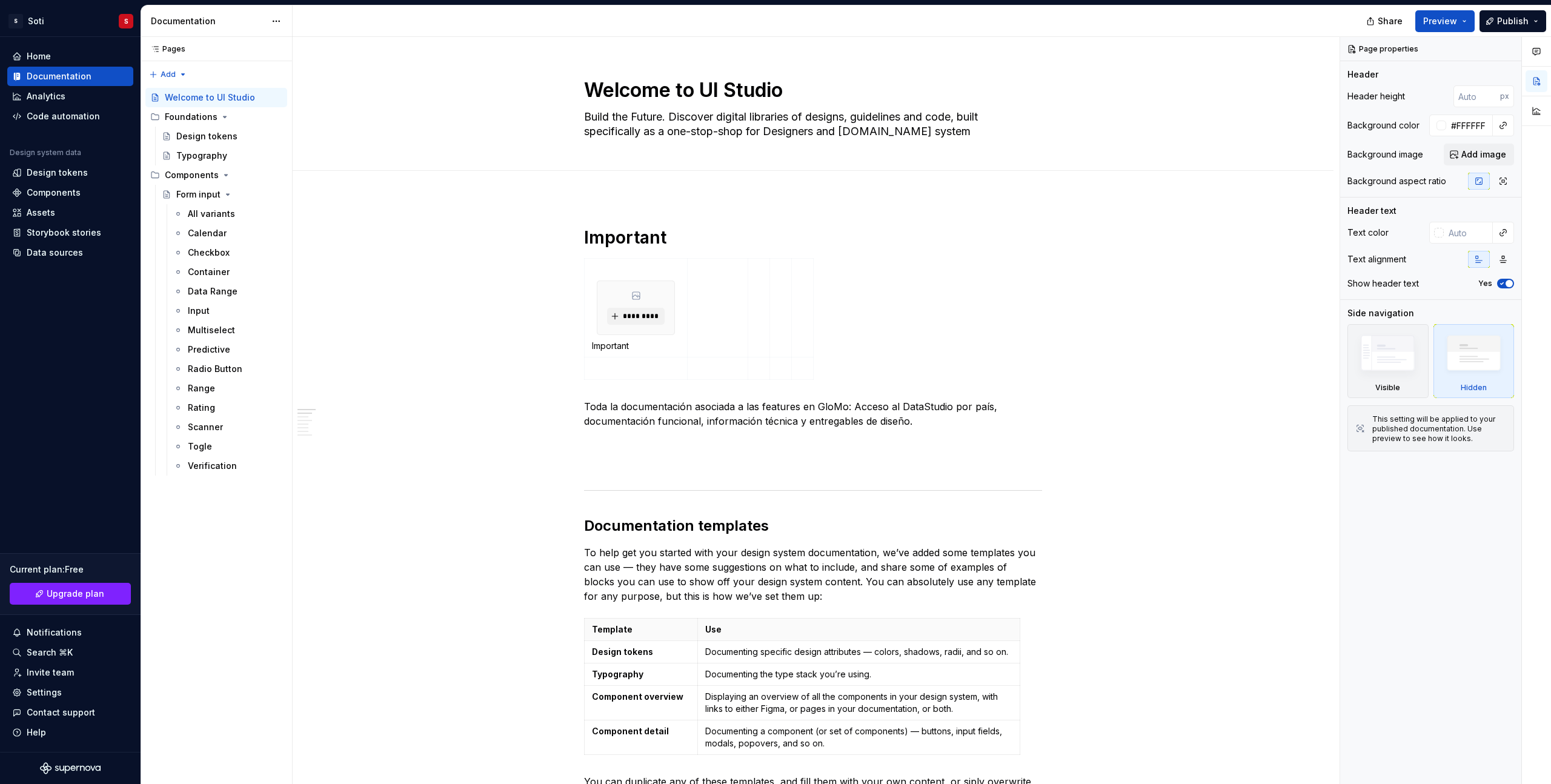
type textarea "*"
